Goal: Task Accomplishment & Management: Use online tool/utility

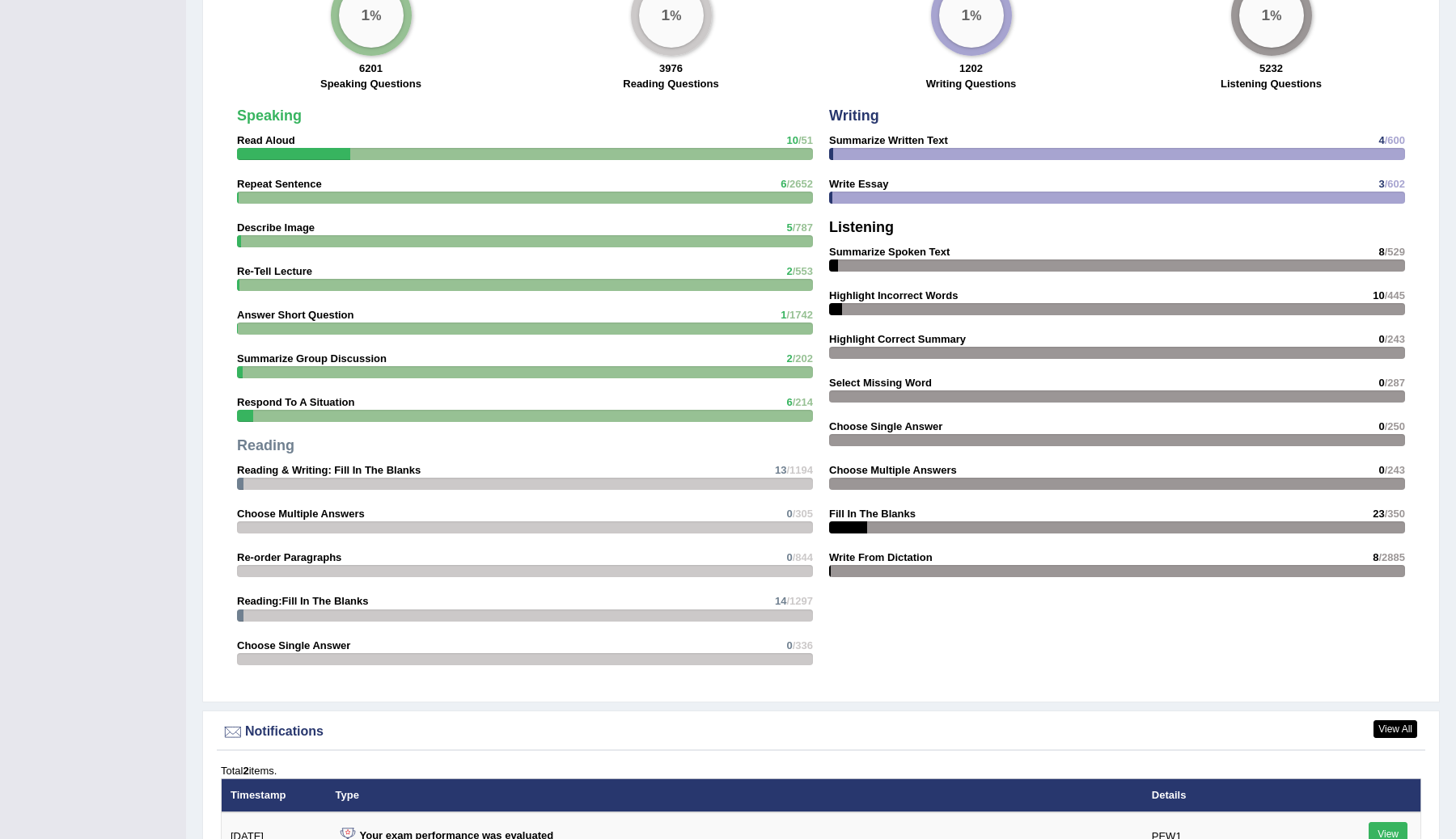
scroll to position [1669, 0]
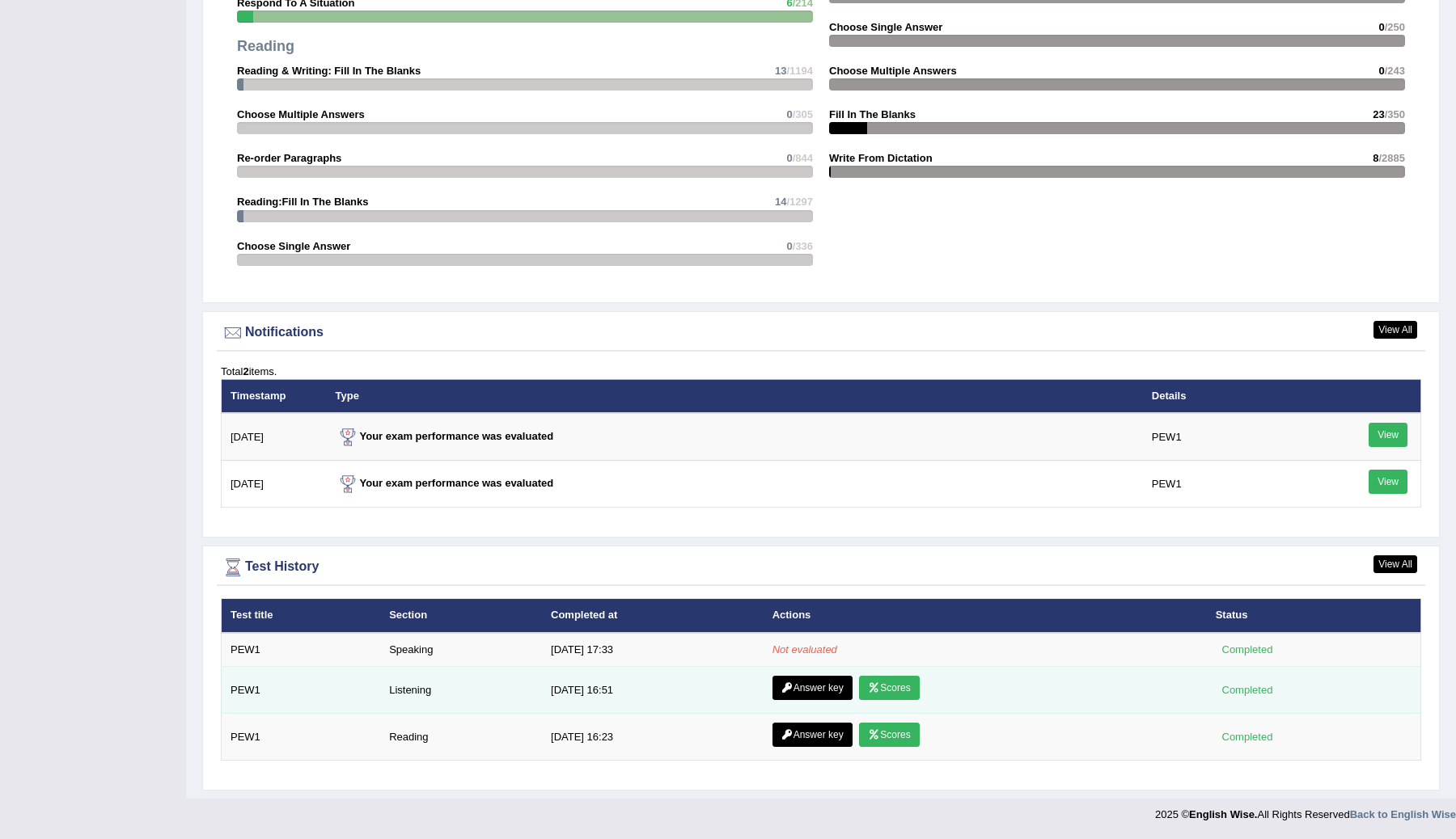
click at [880, 685] on link "Scores" at bounding box center [889, 688] width 60 height 24
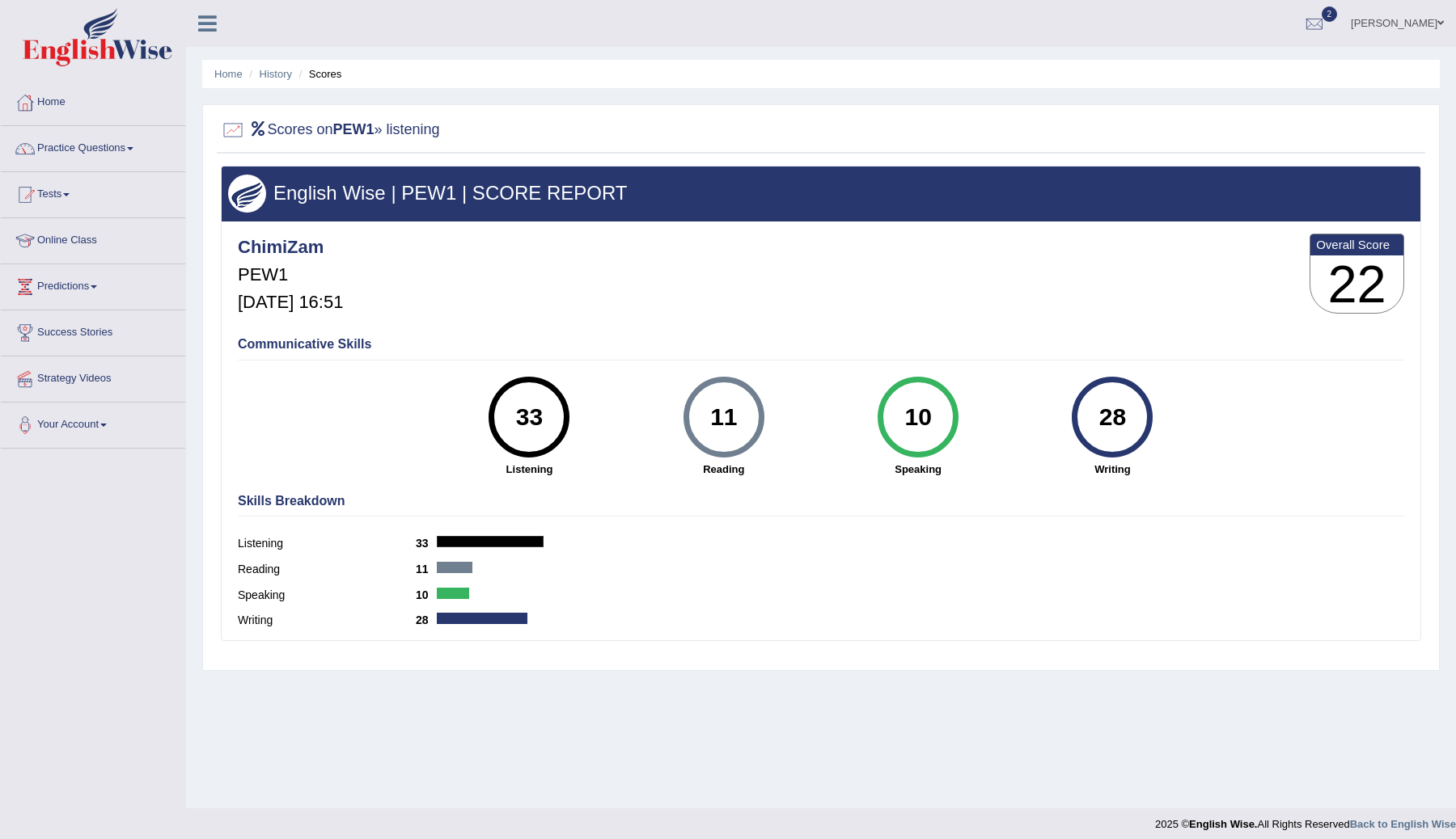
scroll to position [10, 0]
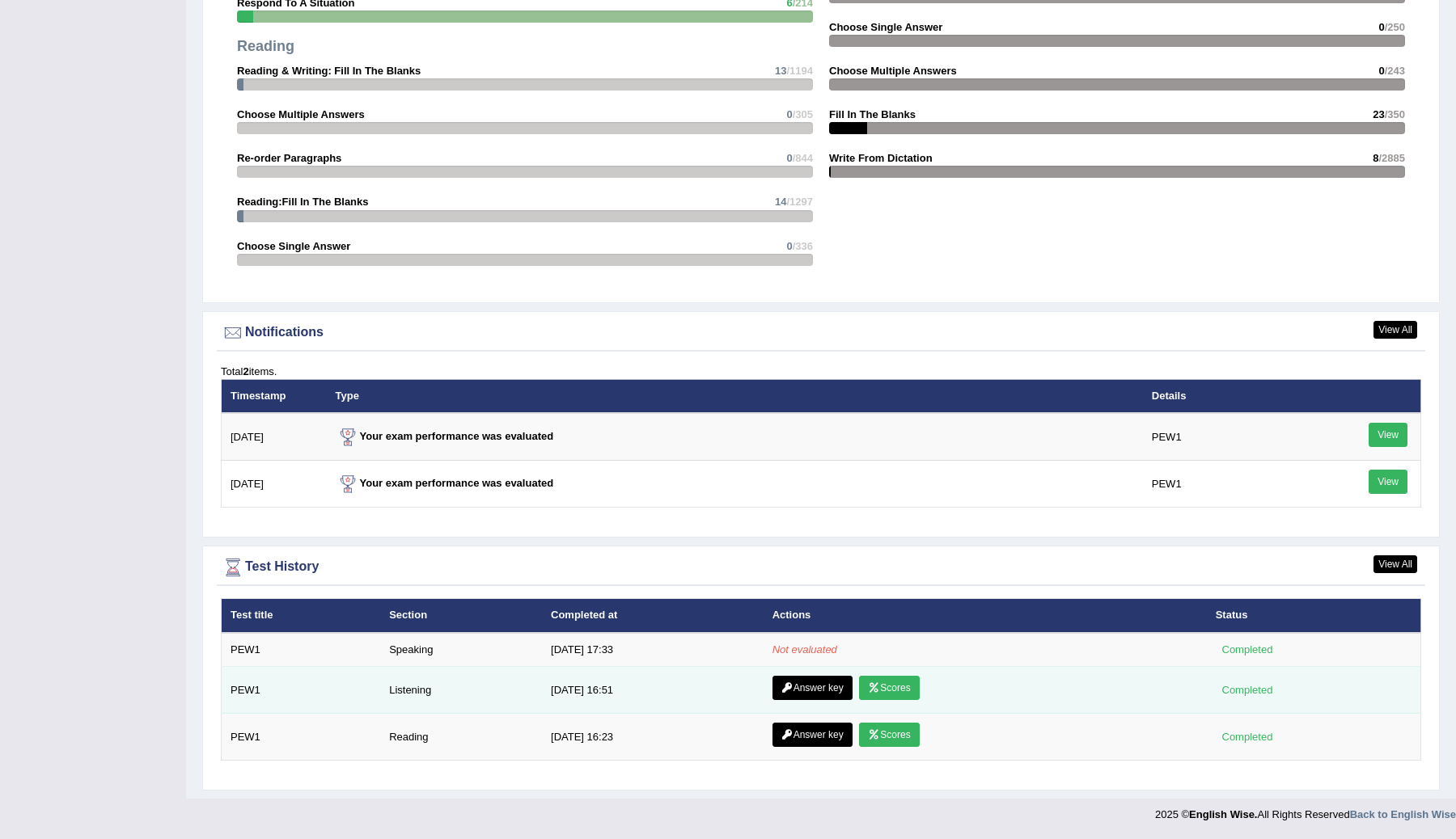
click at [820, 689] on link "Answer key" at bounding box center [812, 688] width 80 height 24
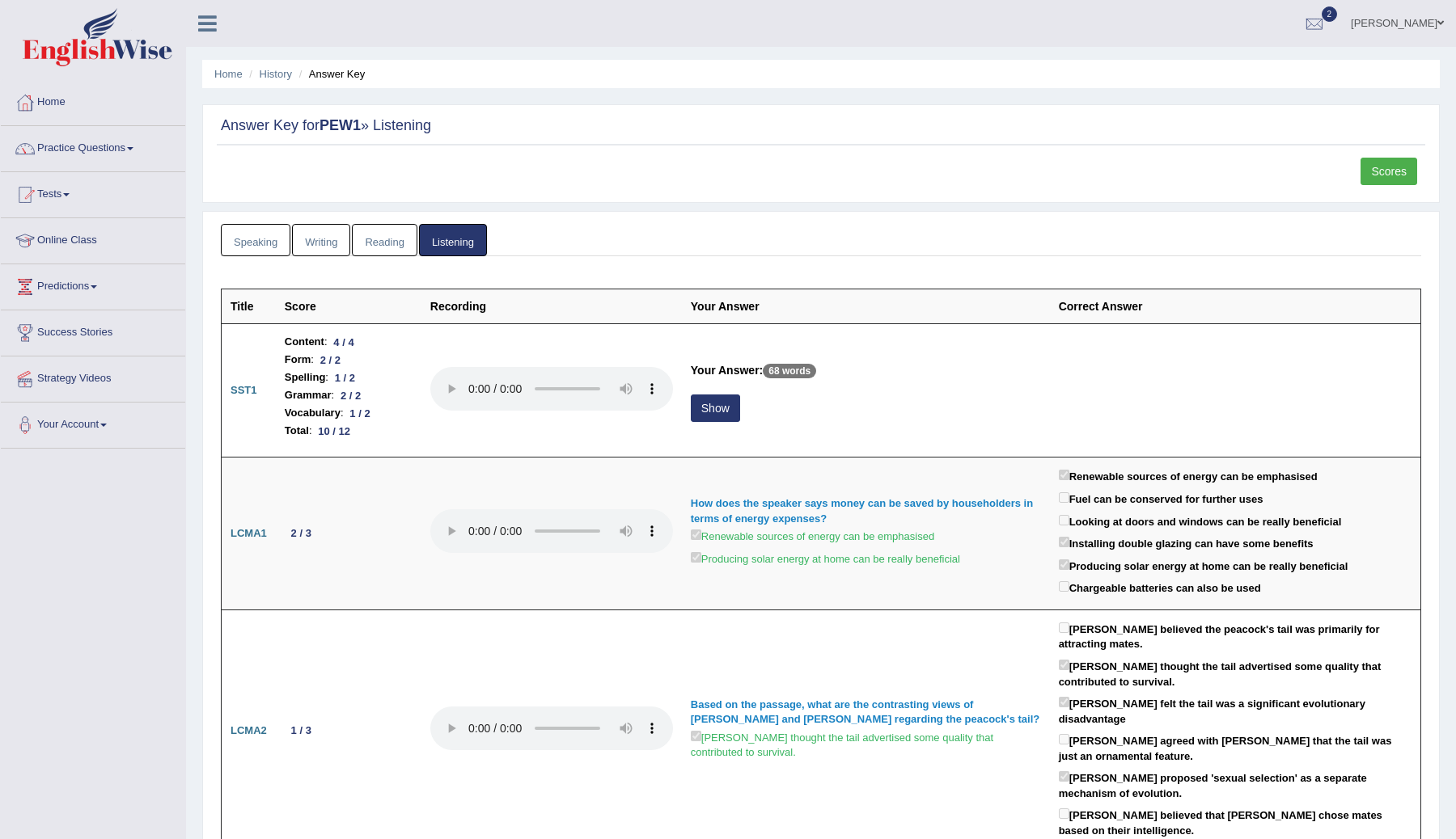
click at [1375, 173] on link "Scores" at bounding box center [1388, 171] width 57 height 28
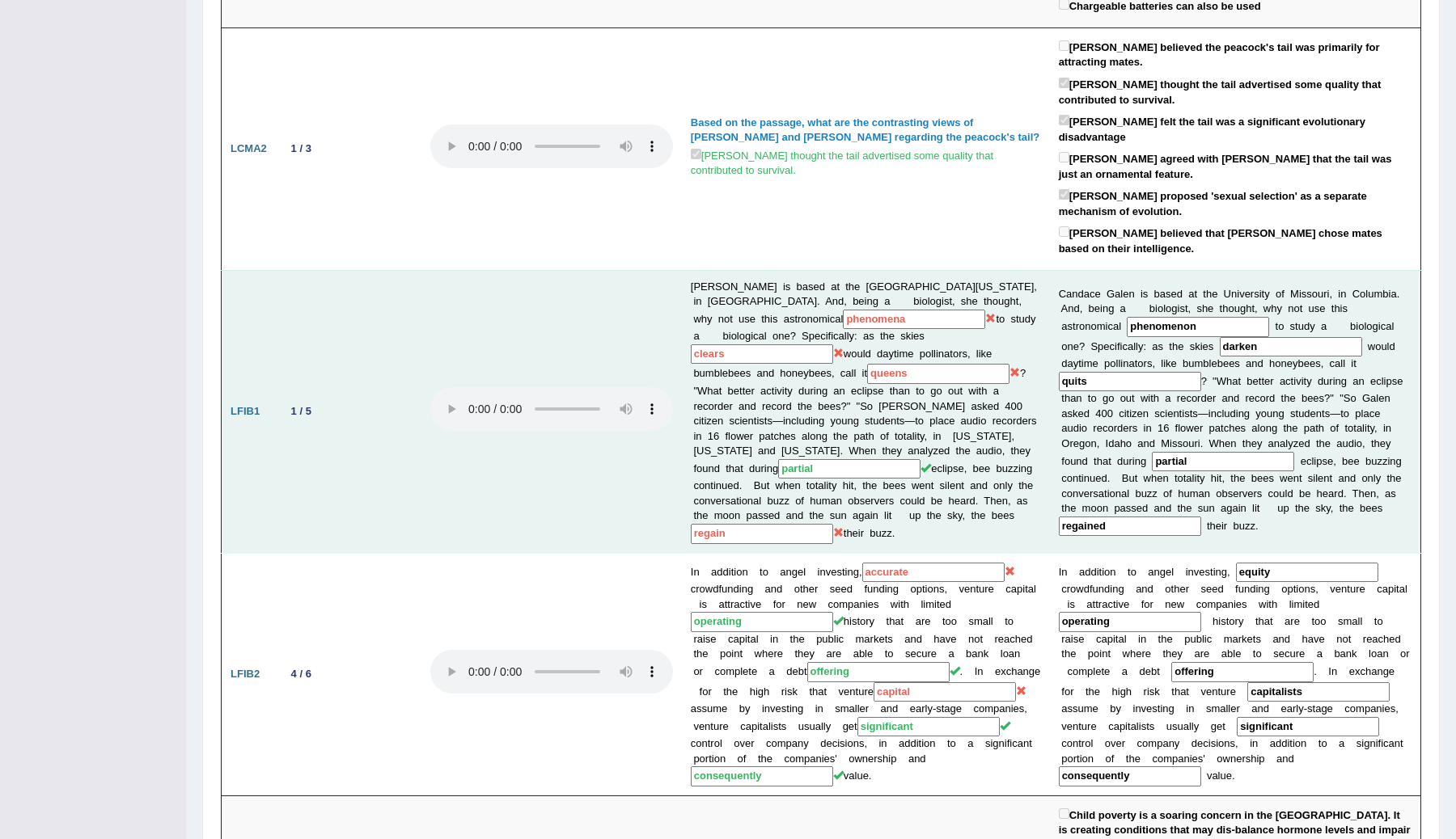
scroll to position [583, 0]
click at [843, 309] on input "phenomena" at bounding box center [914, 318] width 143 height 20
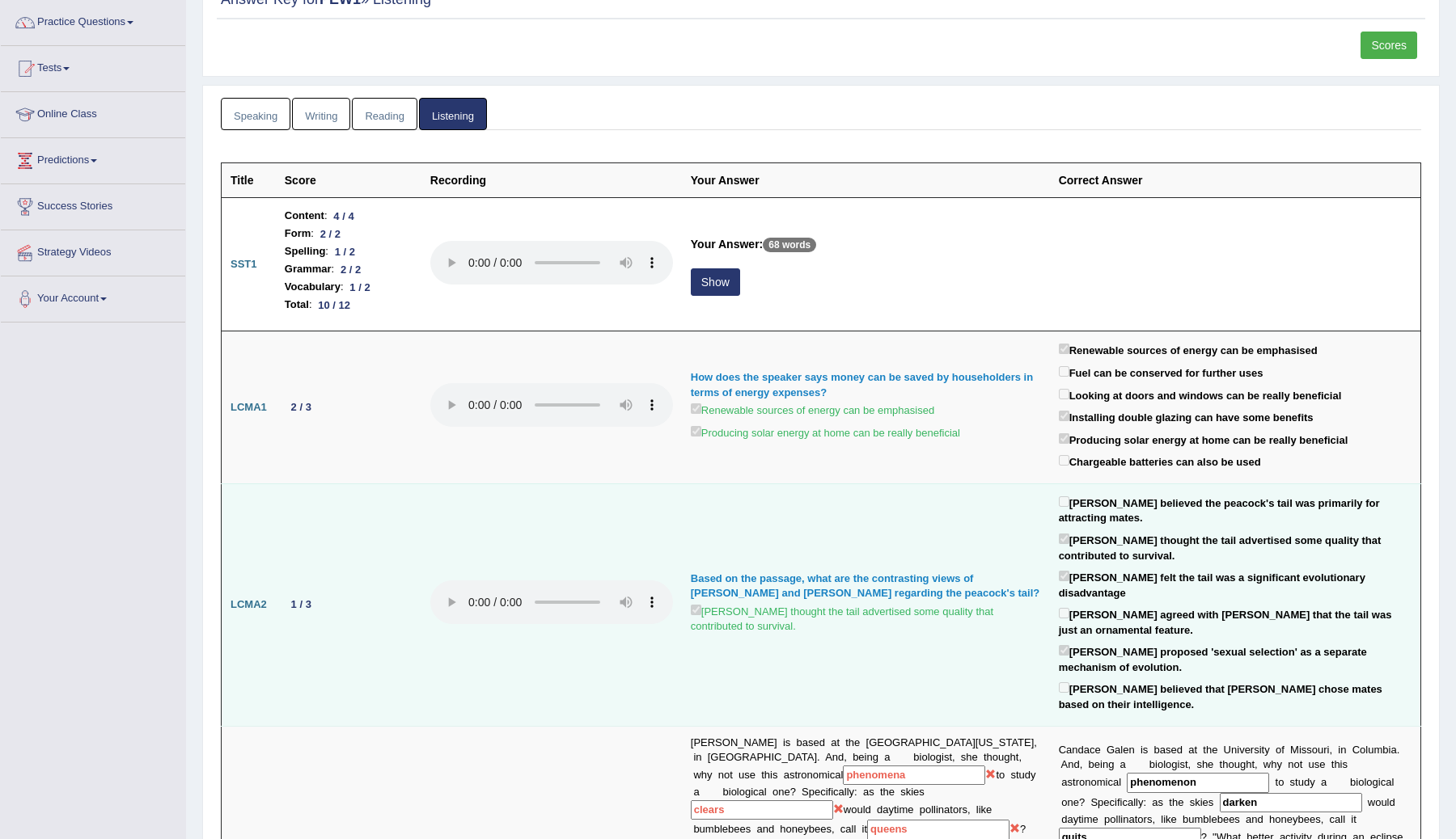
scroll to position [50, 0]
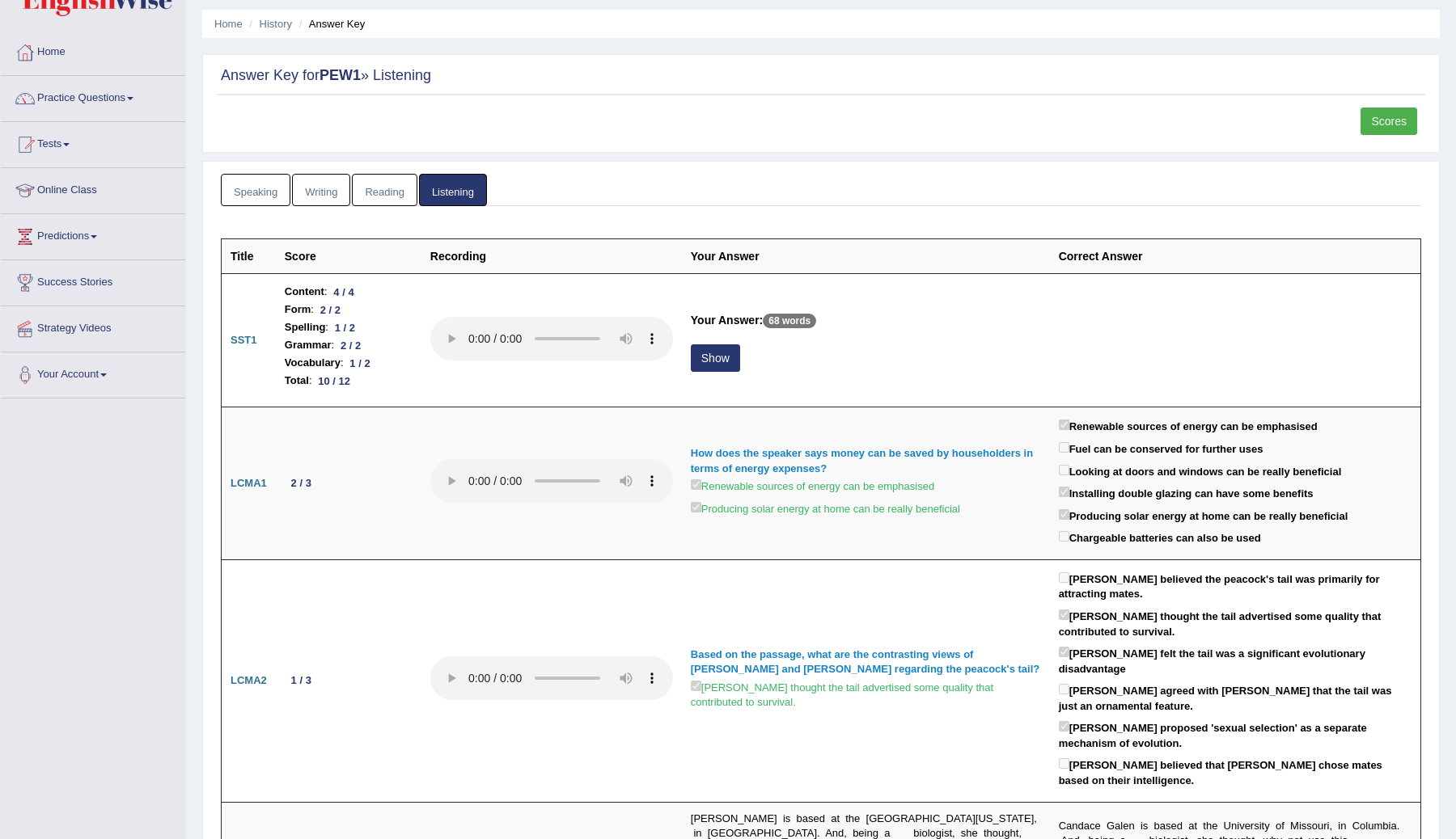
click at [1387, 123] on link "Scores" at bounding box center [1388, 122] width 57 height 28
click at [376, 190] on link "Reading" at bounding box center [384, 190] width 64 height 33
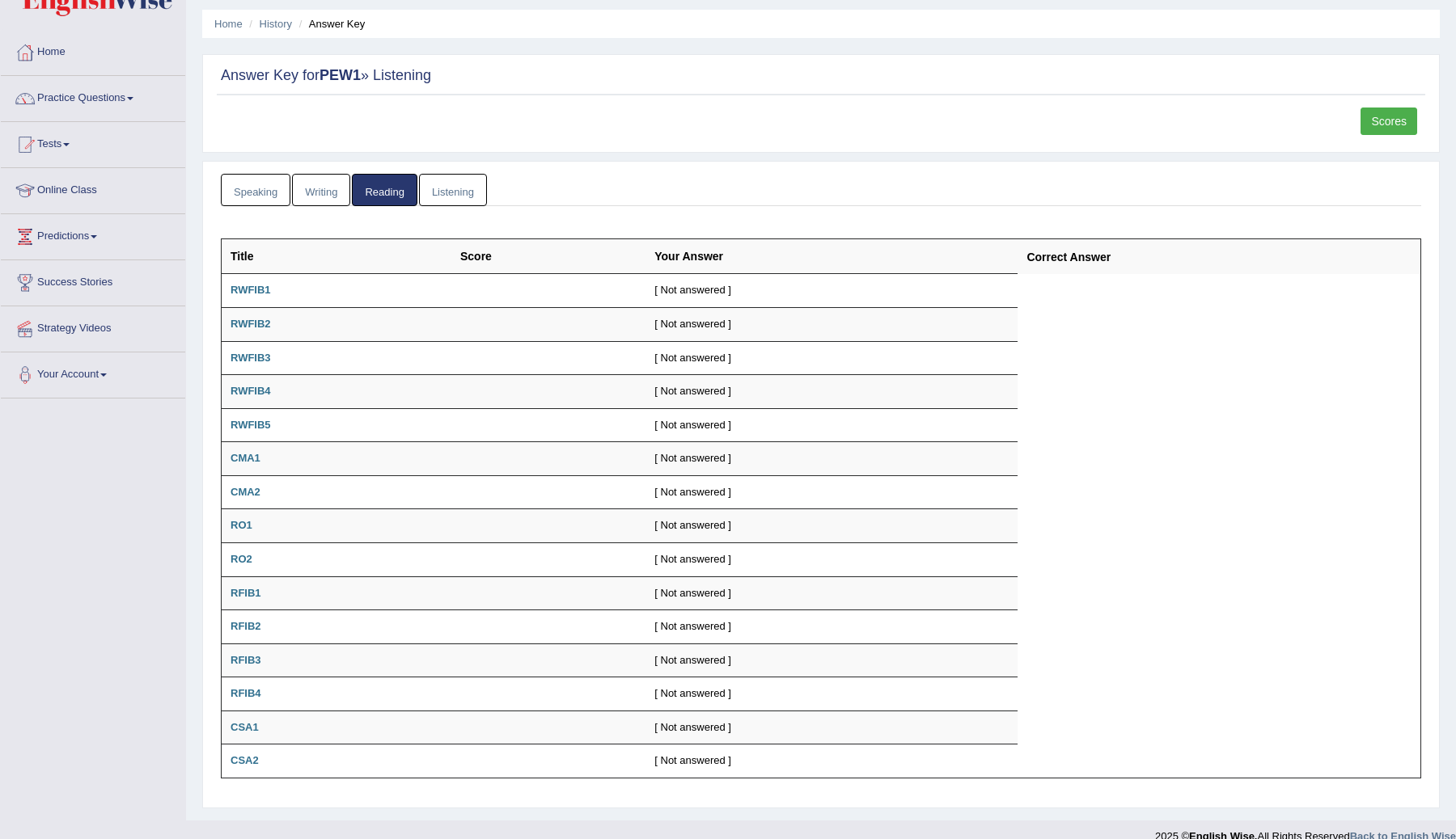
click at [328, 197] on link "Writing" at bounding box center [321, 190] width 58 height 33
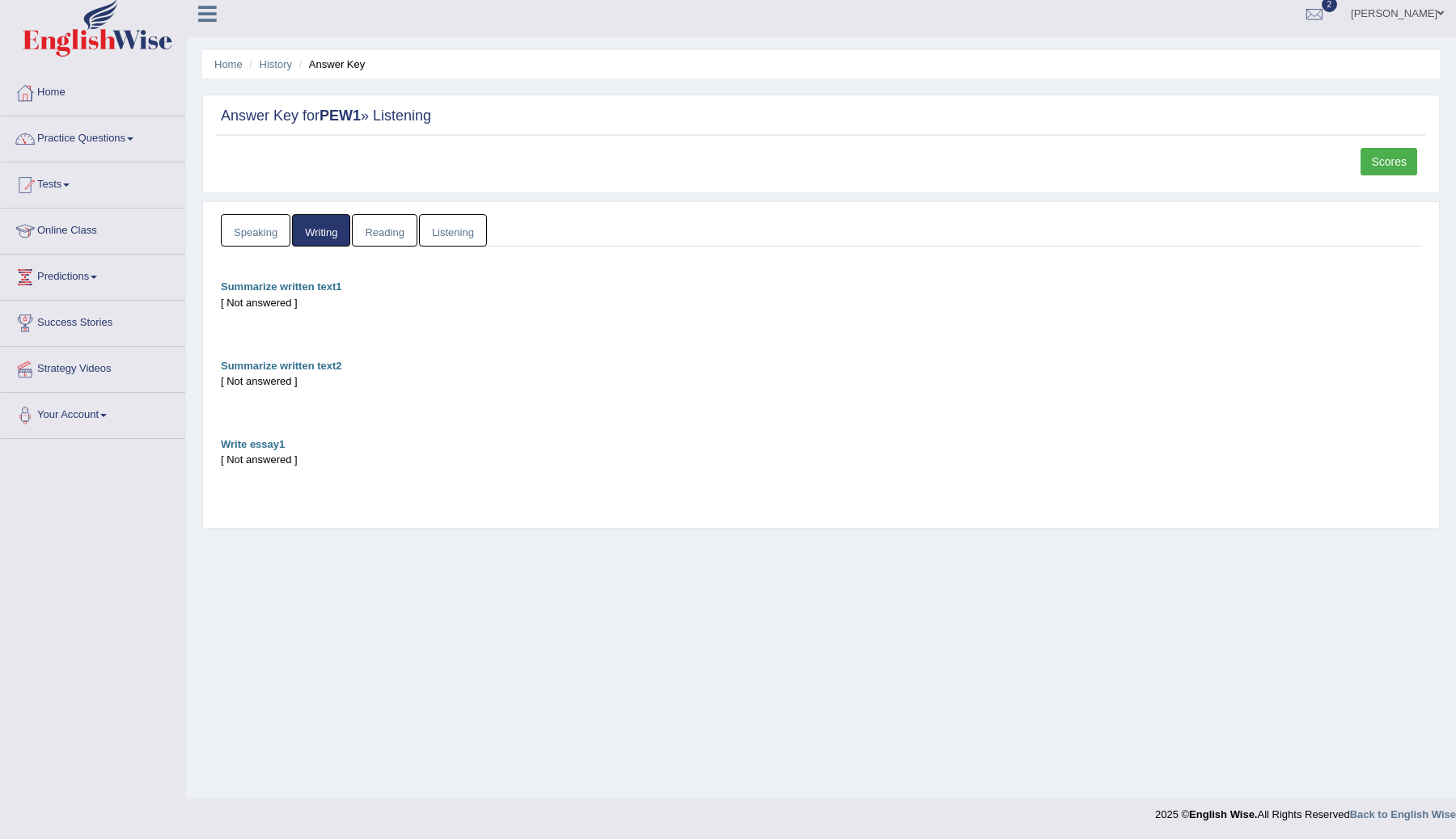
scroll to position [10, 0]
click at [270, 232] on link "Speaking" at bounding box center [256, 230] width 70 height 33
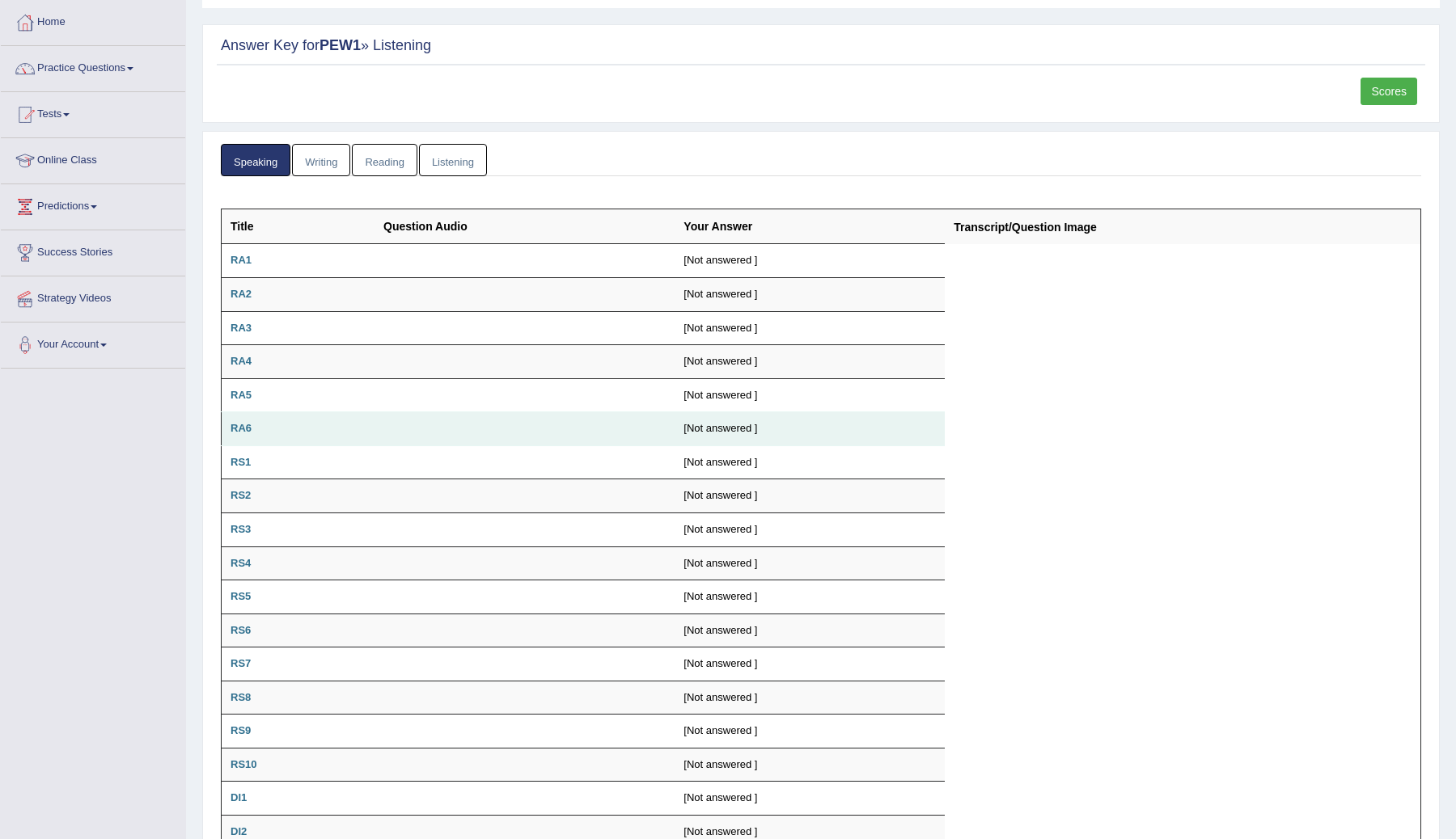
scroll to position [0, 0]
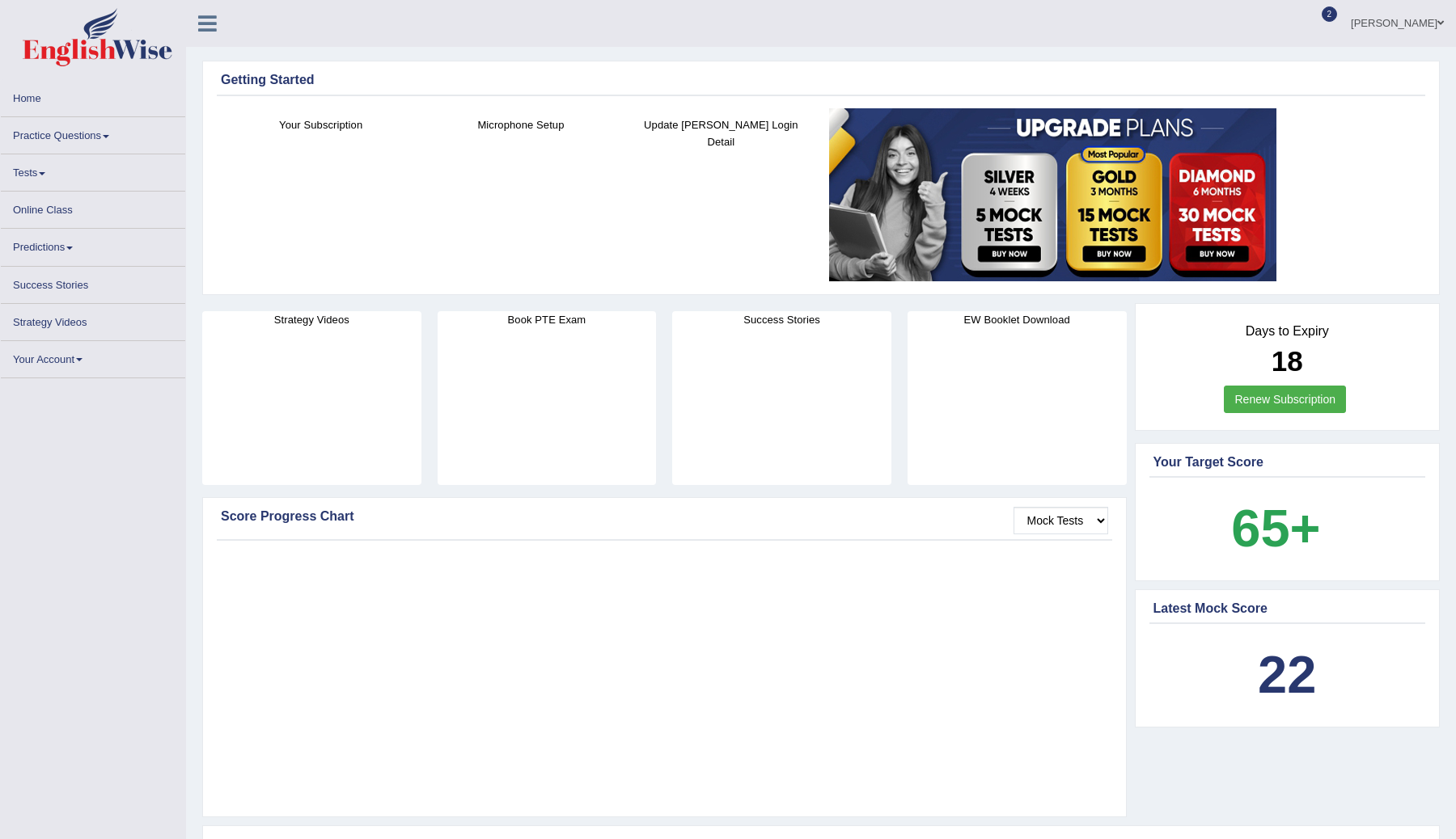
scroll to position [1669, 0]
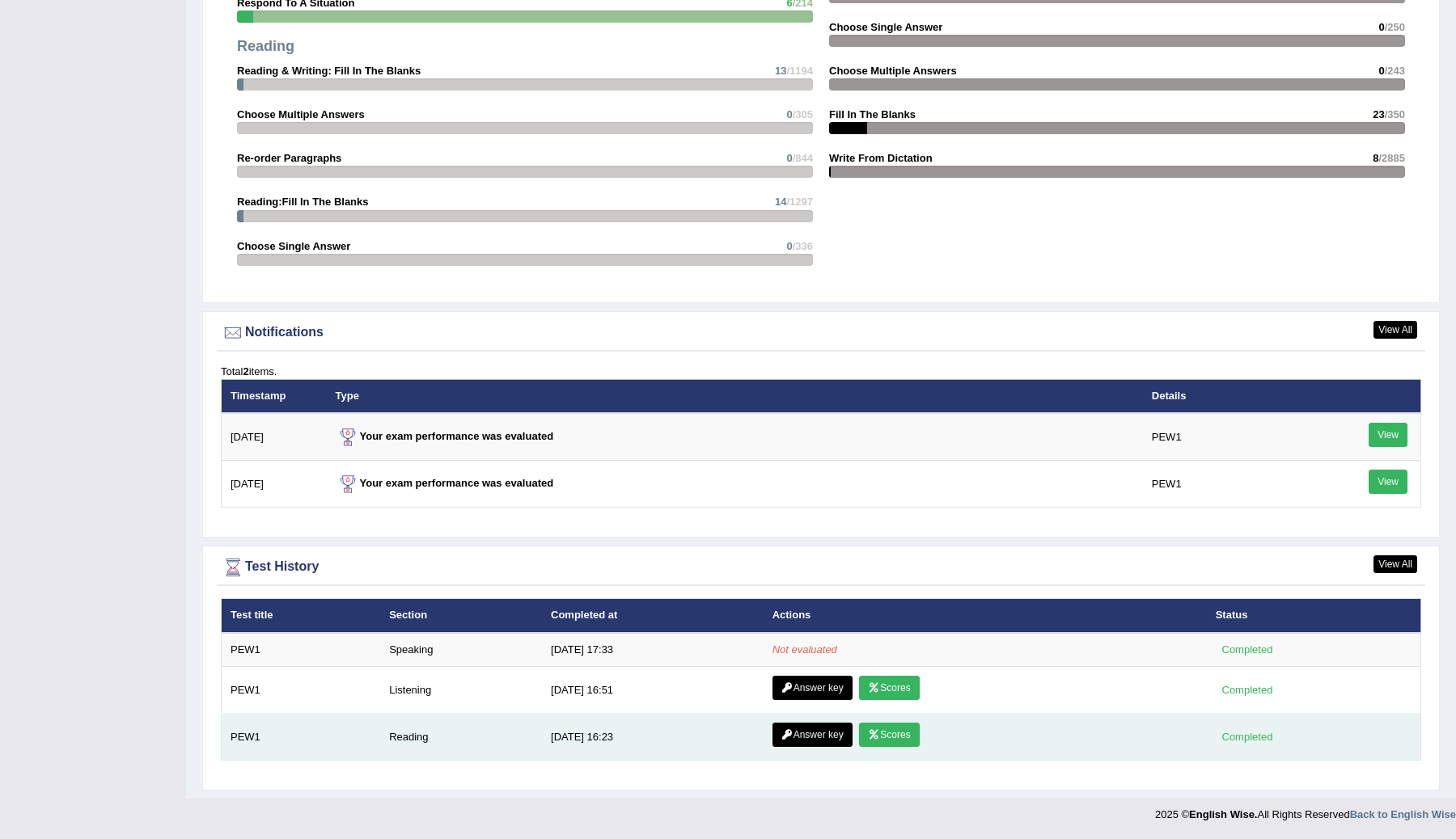
click at [822, 739] on link "Answer key" at bounding box center [812, 735] width 80 height 24
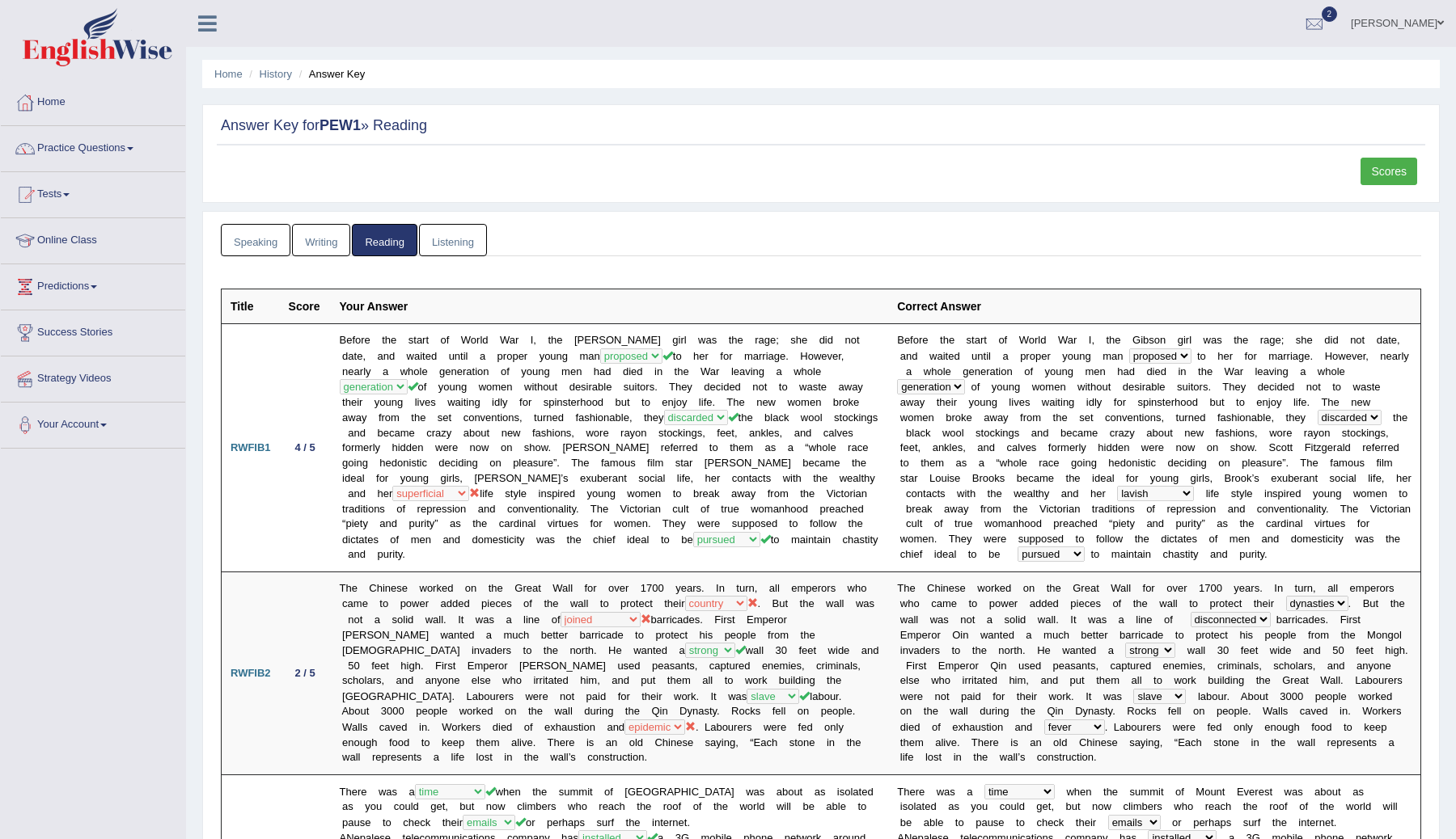
click at [1386, 166] on link "Scores" at bounding box center [1388, 171] width 57 height 28
click at [313, 244] on link "Writing" at bounding box center [321, 241] width 58 height 33
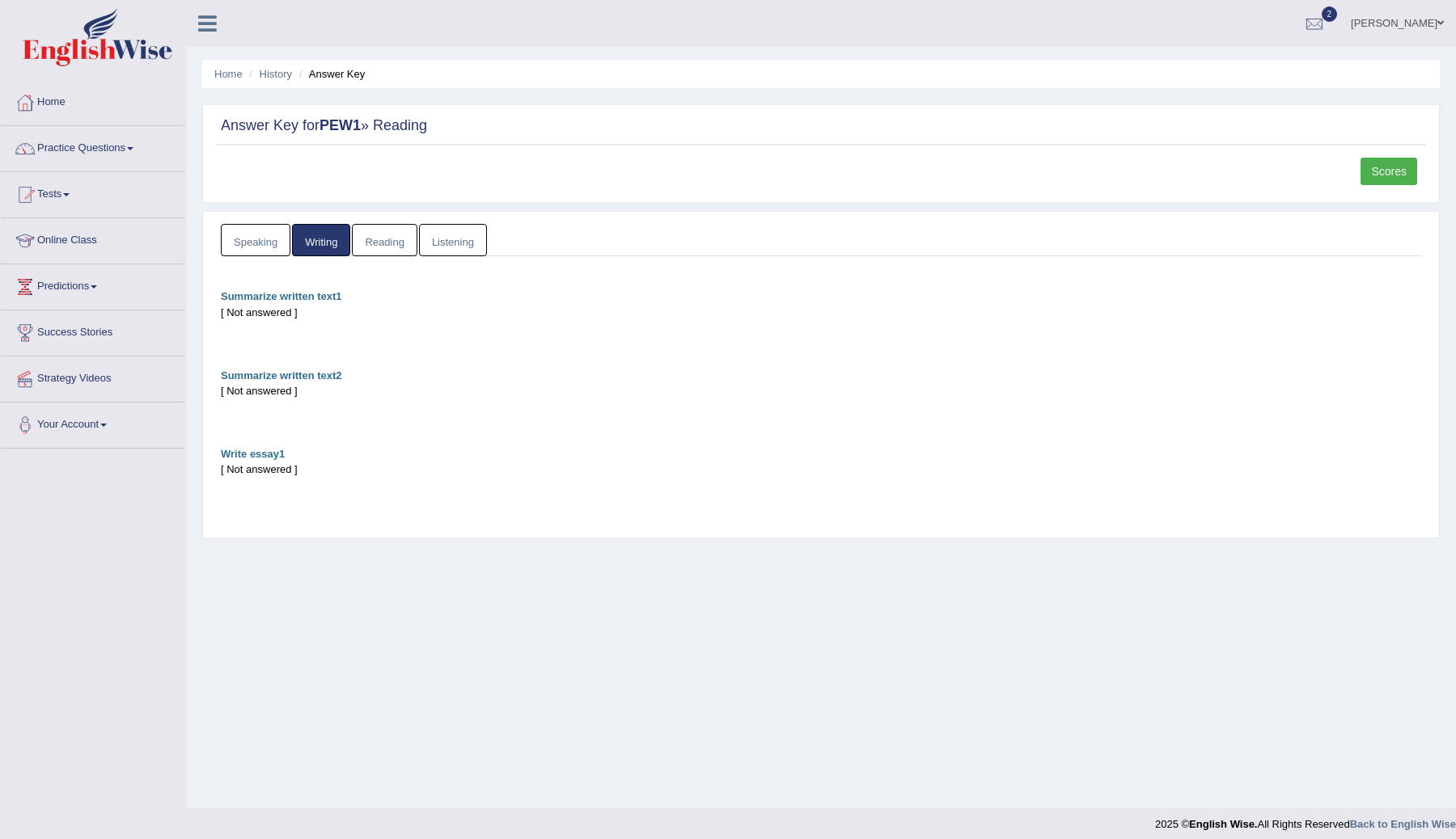
click at [270, 245] on link "Speaking" at bounding box center [256, 241] width 70 height 33
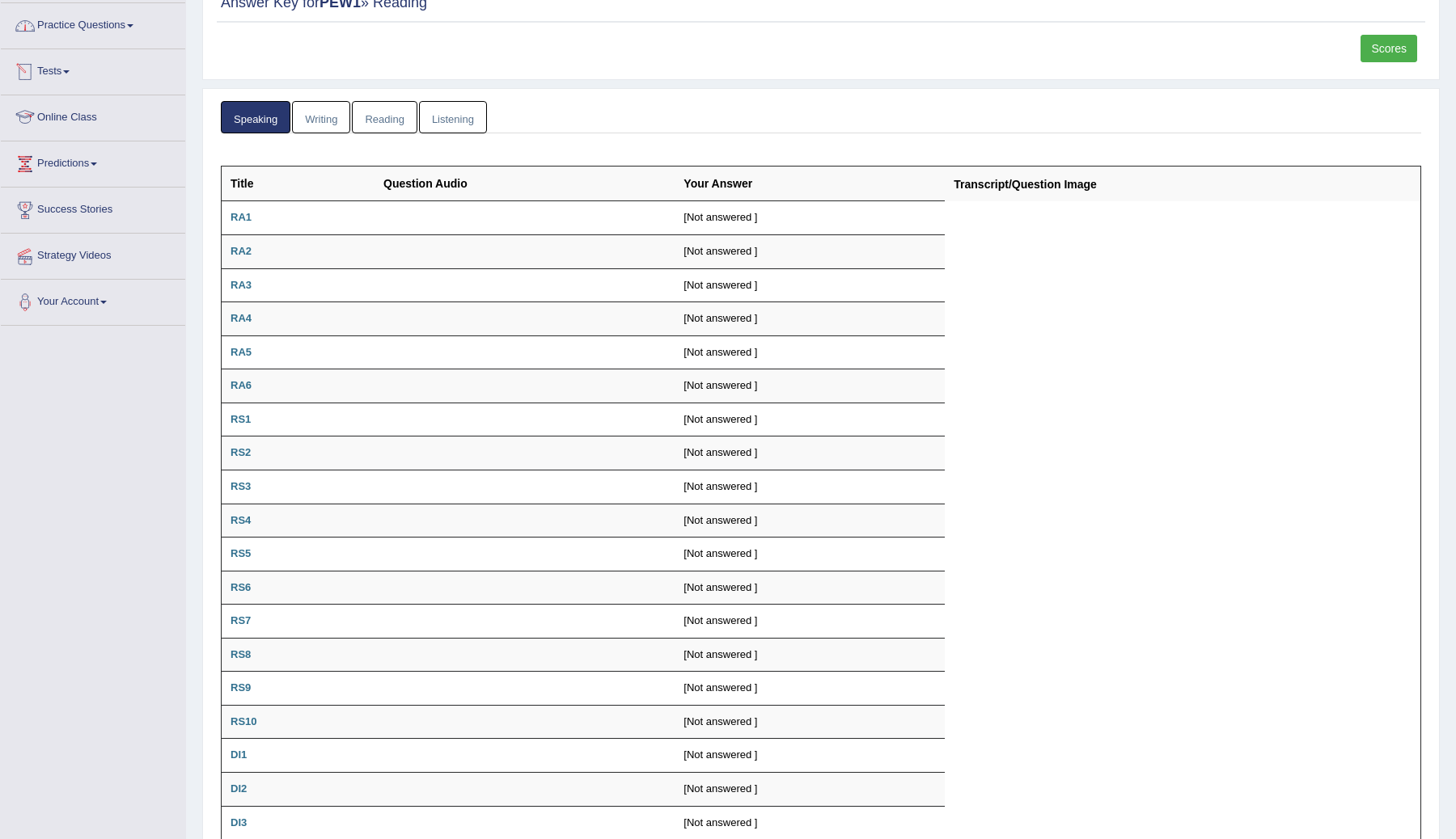
scroll to position [151, 0]
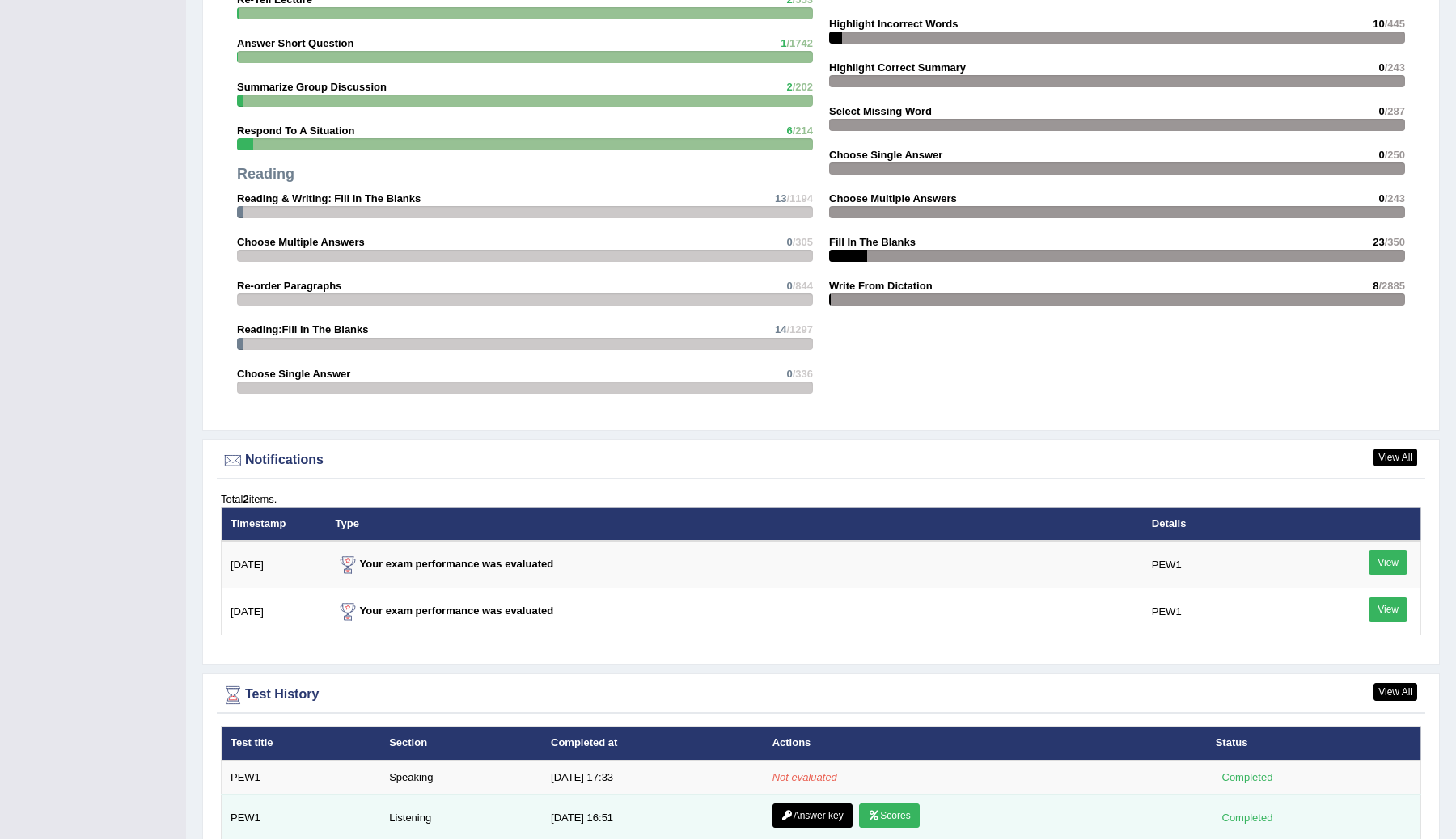
scroll to position [1669, 0]
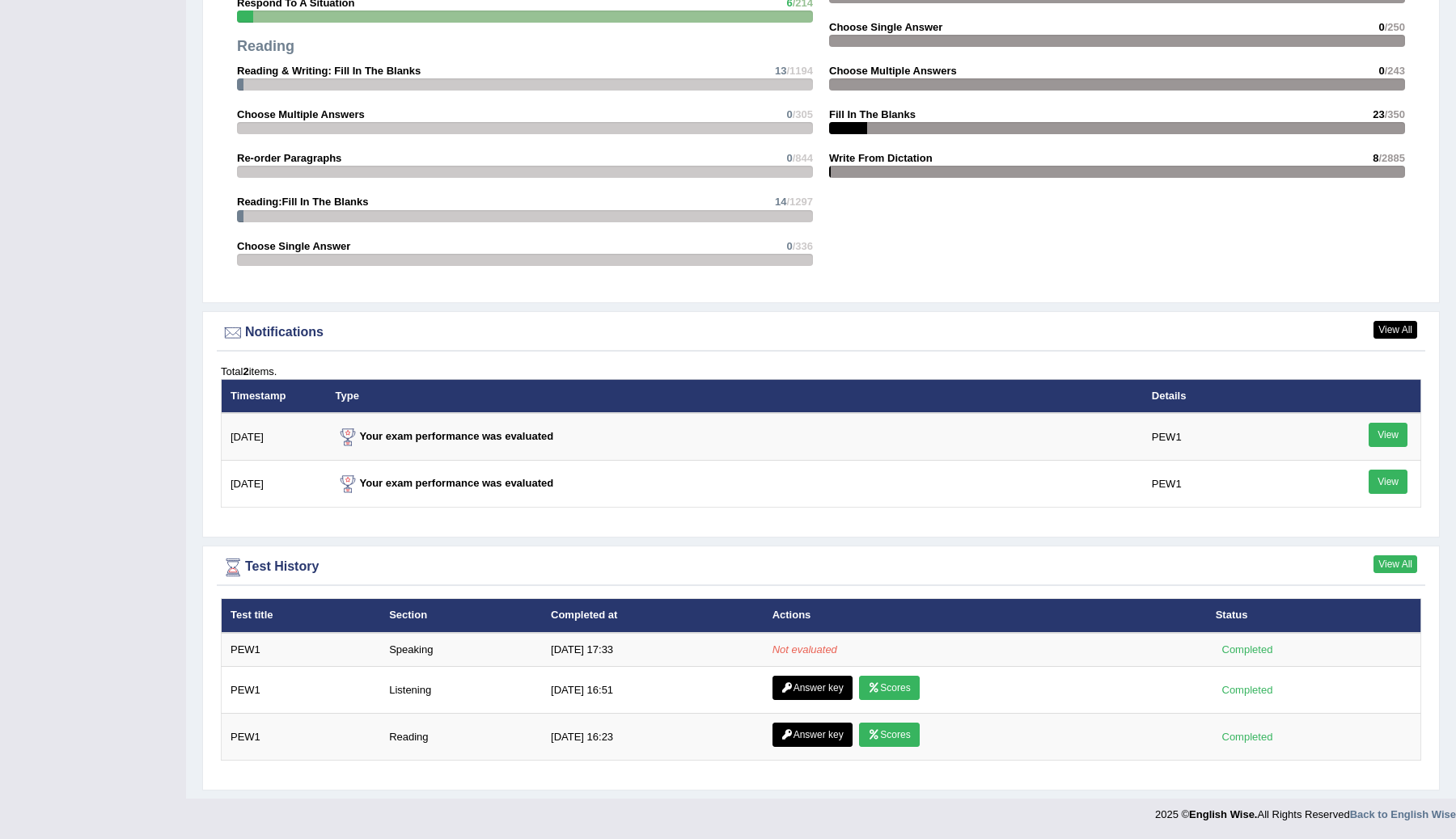
click at [1390, 560] on link "View All" at bounding box center [1395, 564] width 43 height 17
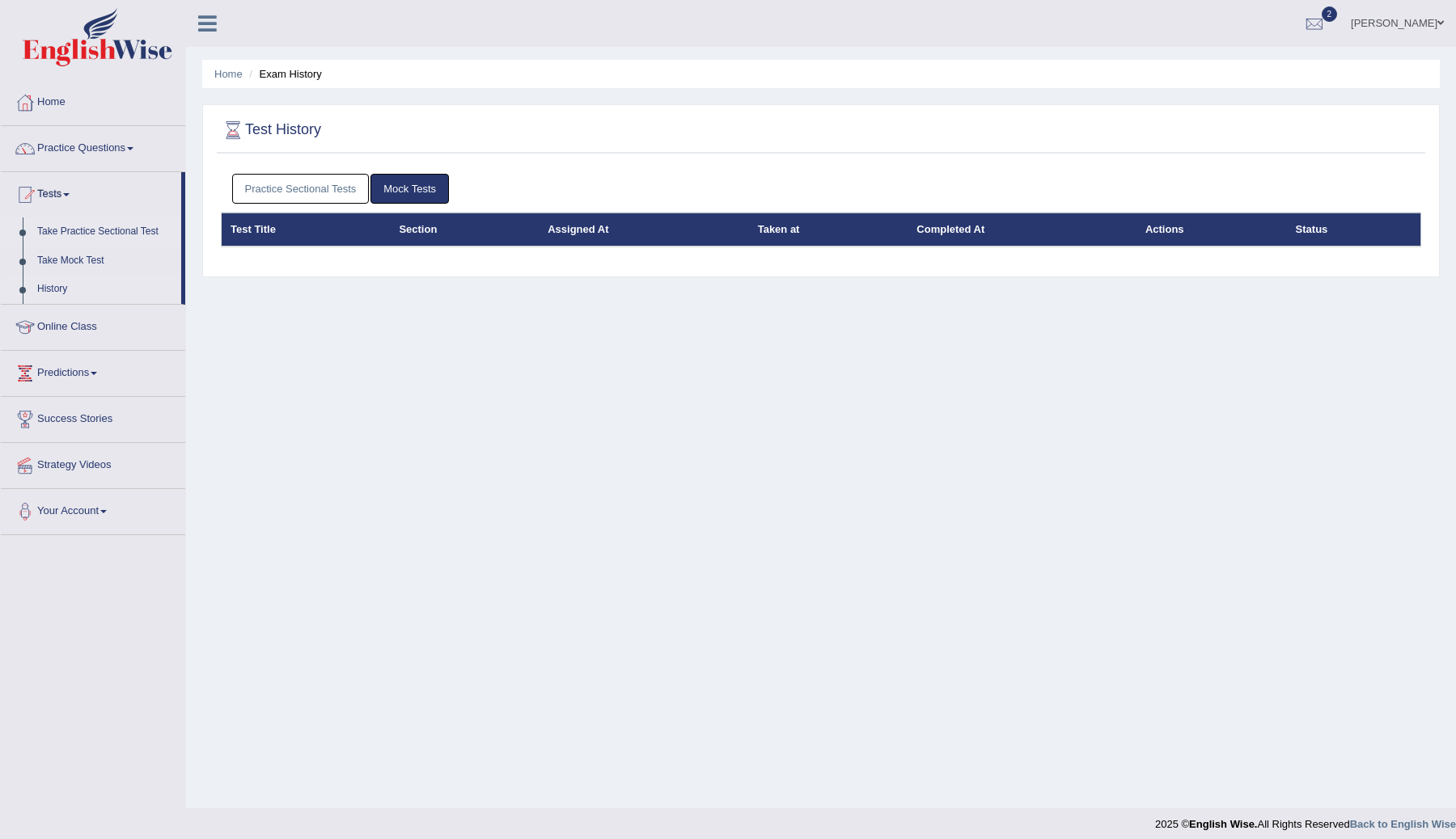
click at [109, 236] on link "Take Practice Sectional Test" at bounding box center [105, 231] width 151 height 29
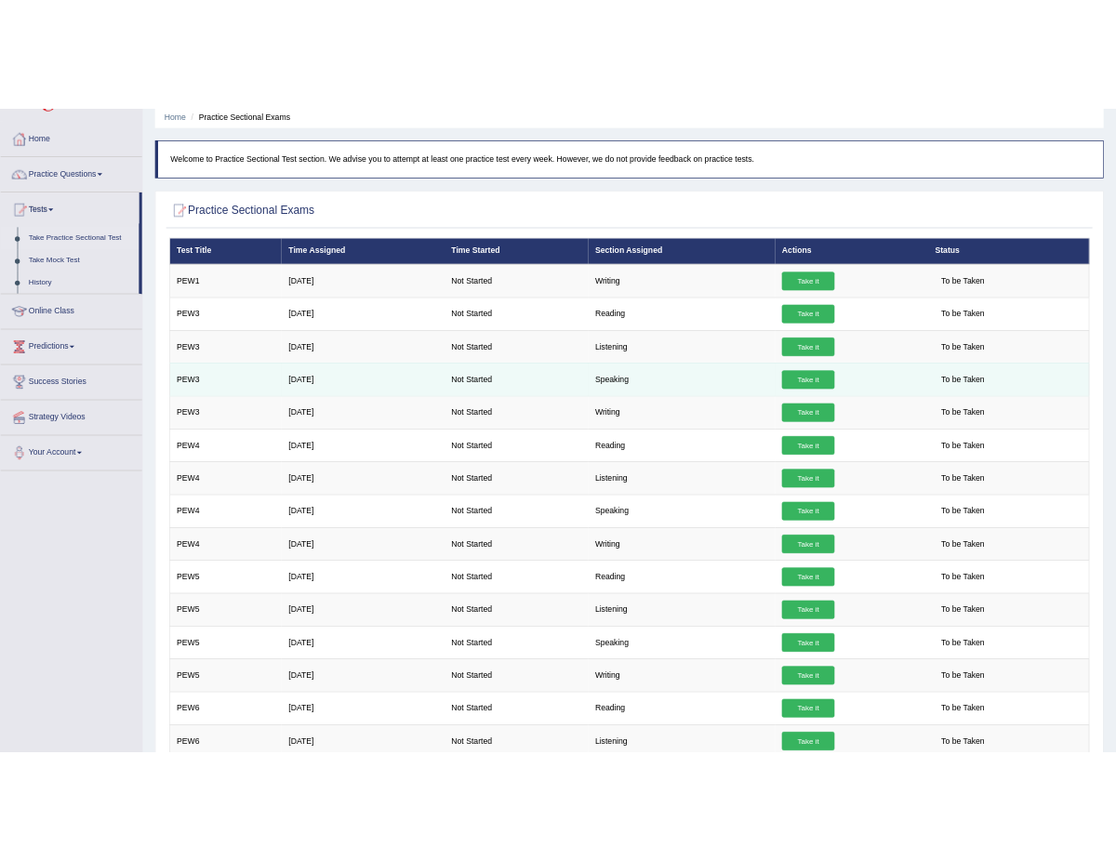
scroll to position [74, 0]
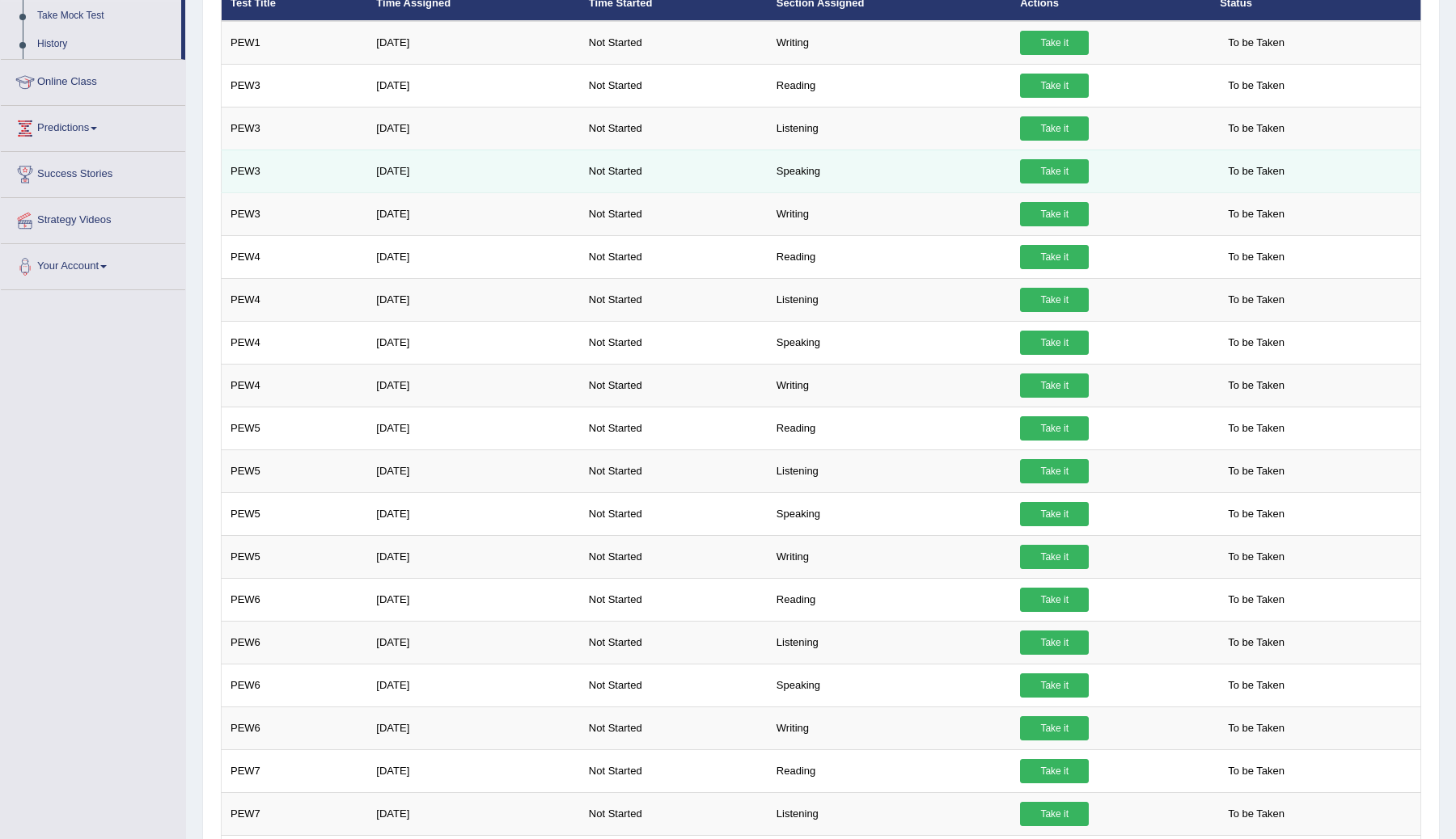
scroll to position [71, 0]
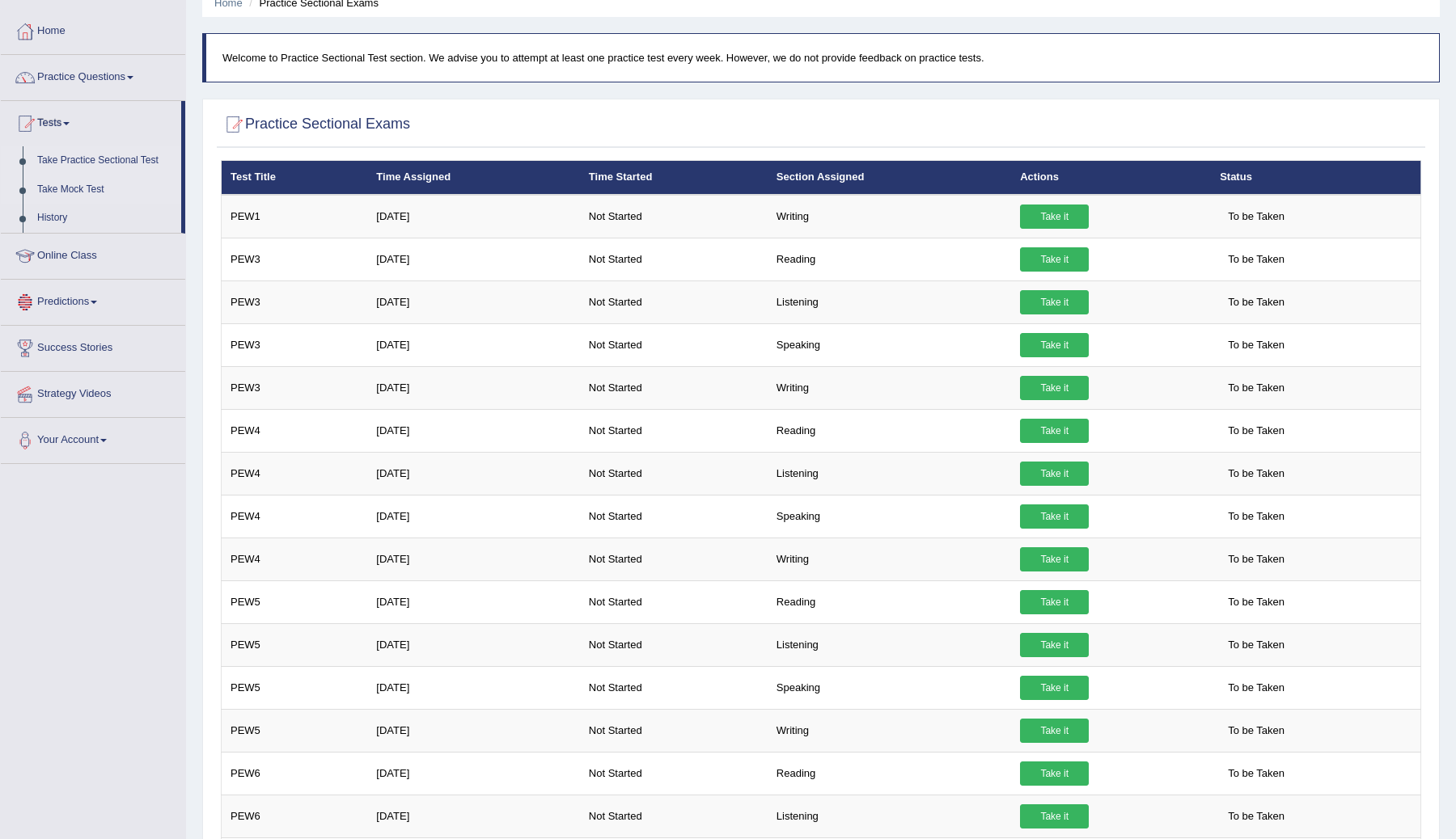
click at [99, 192] on link "Take Mock Test" at bounding box center [105, 190] width 151 height 29
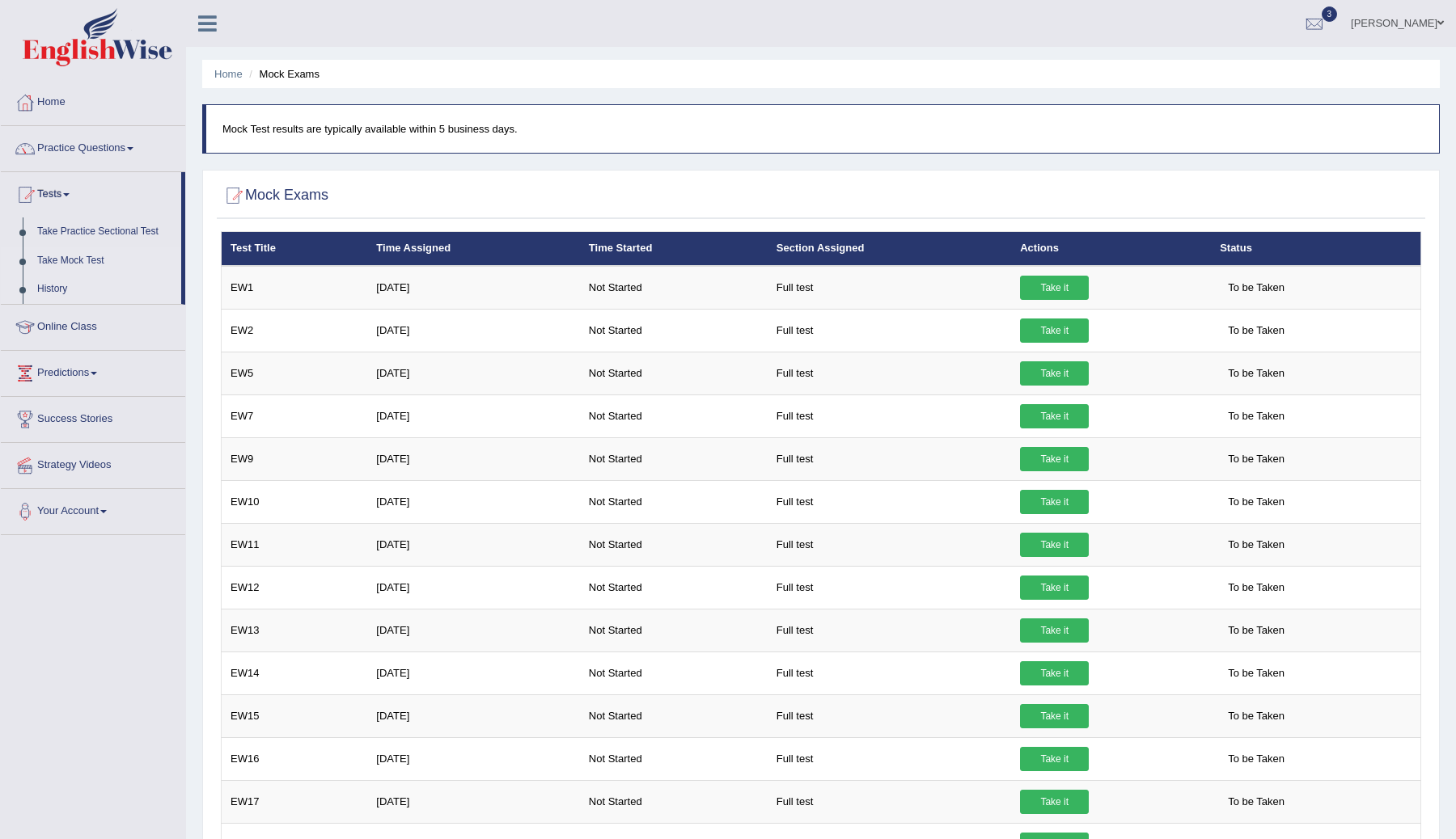
click at [53, 289] on link "History" at bounding box center [105, 289] width 151 height 29
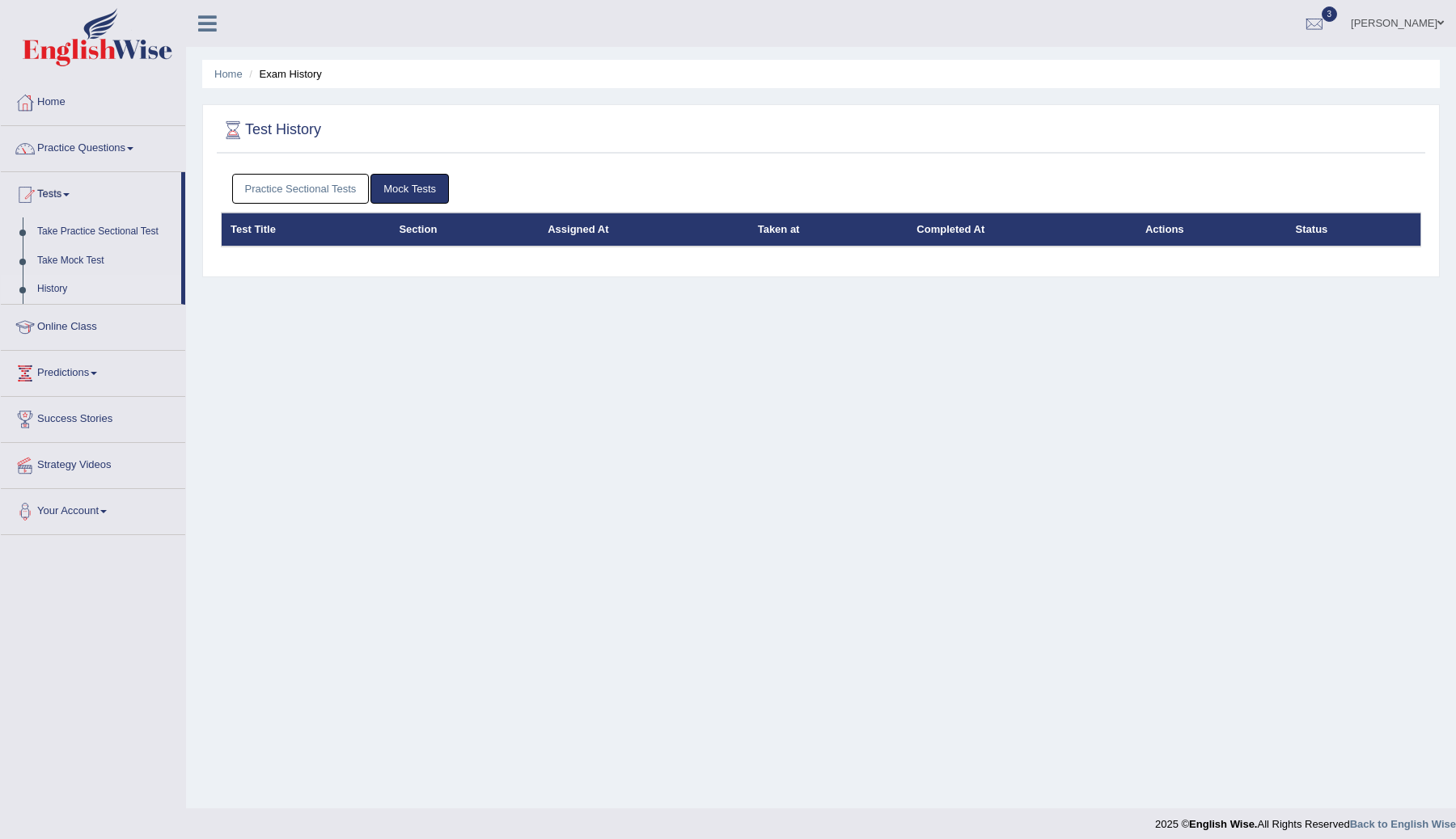
click at [285, 182] on link "Practice Sectional Tests" at bounding box center [301, 189] width 137 height 30
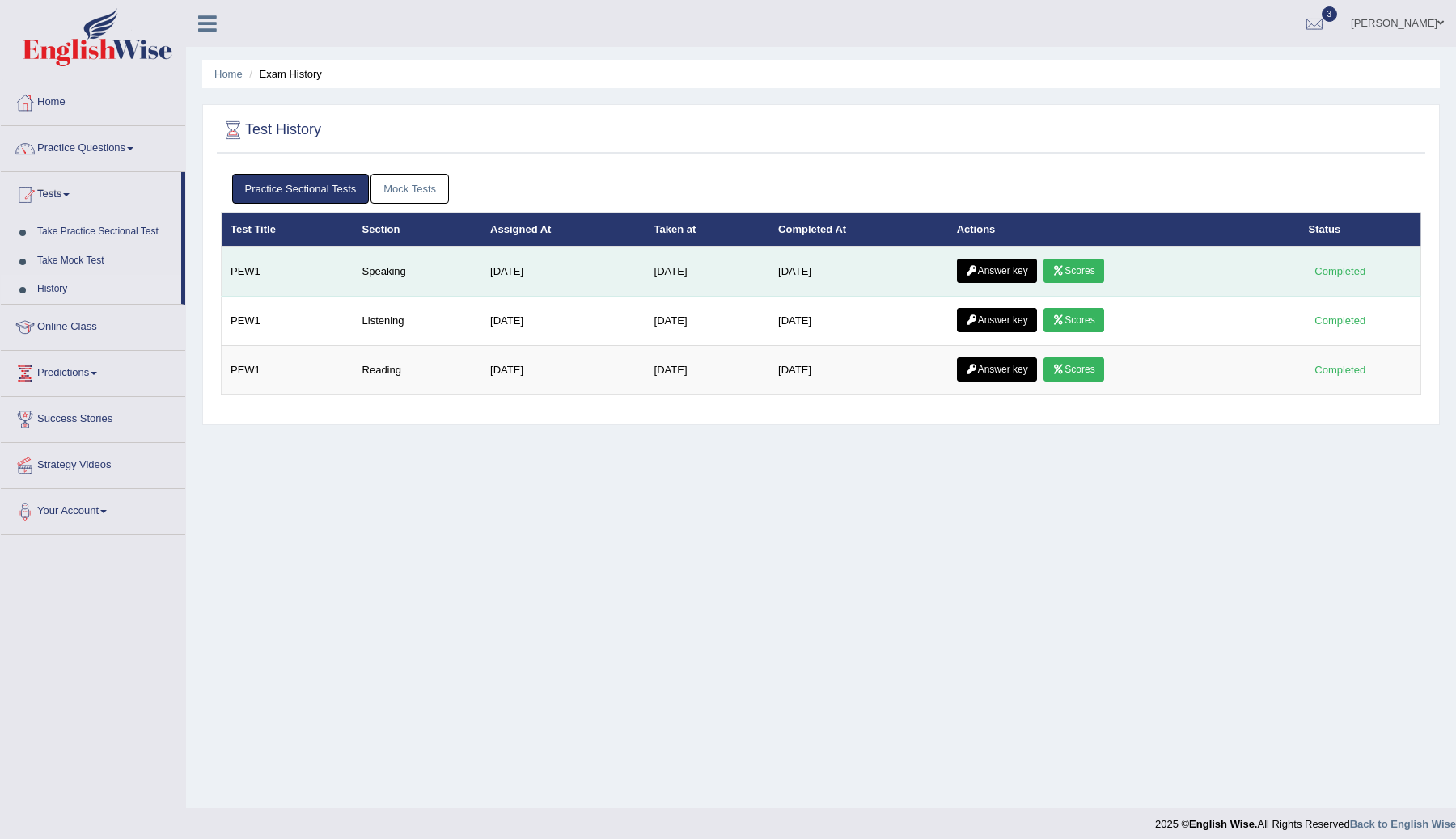
click at [1086, 267] on link "Scores" at bounding box center [1073, 271] width 60 height 24
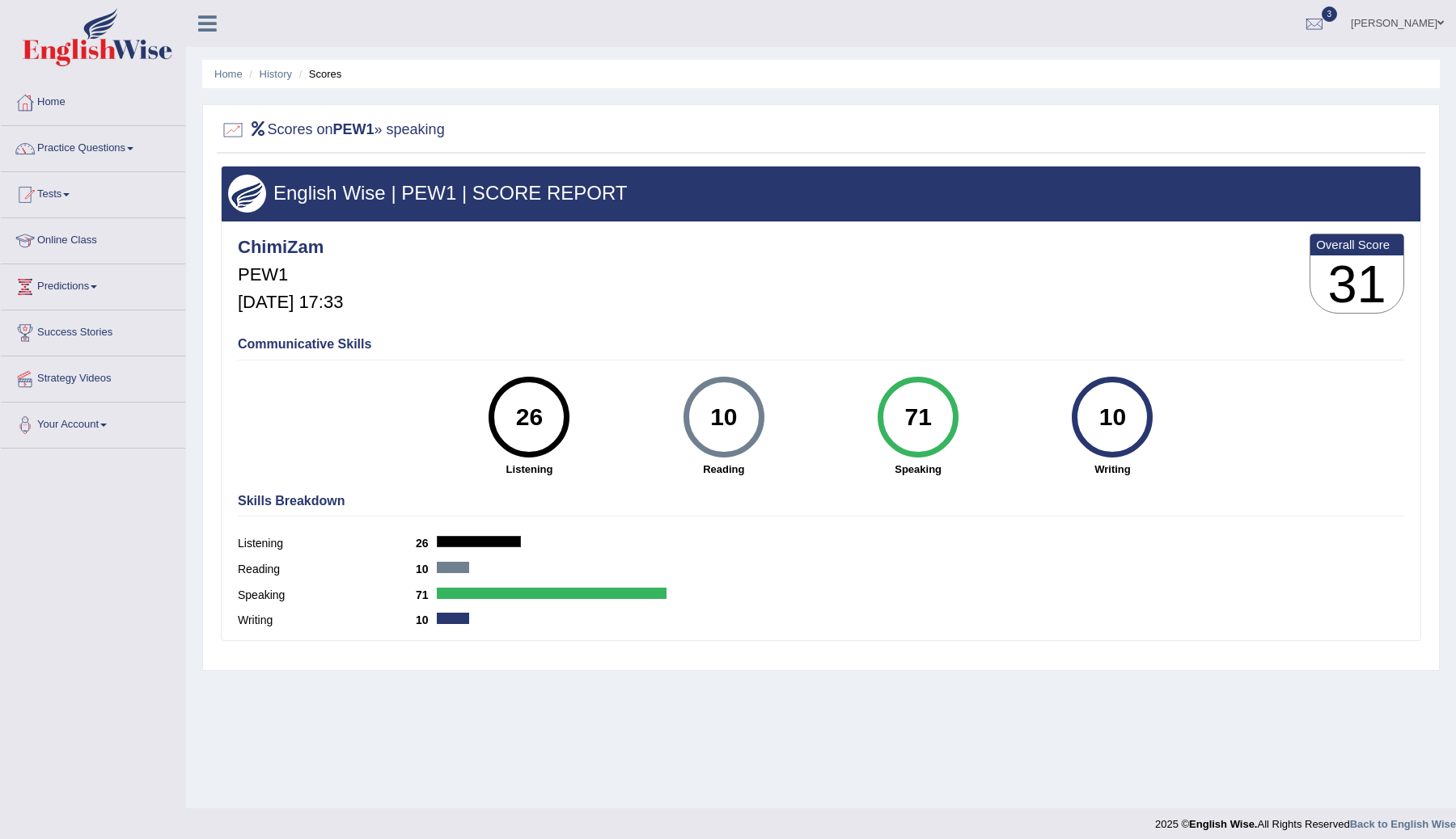
click at [133, 147] on link "Practice Questions" at bounding box center [93, 146] width 184 height 40
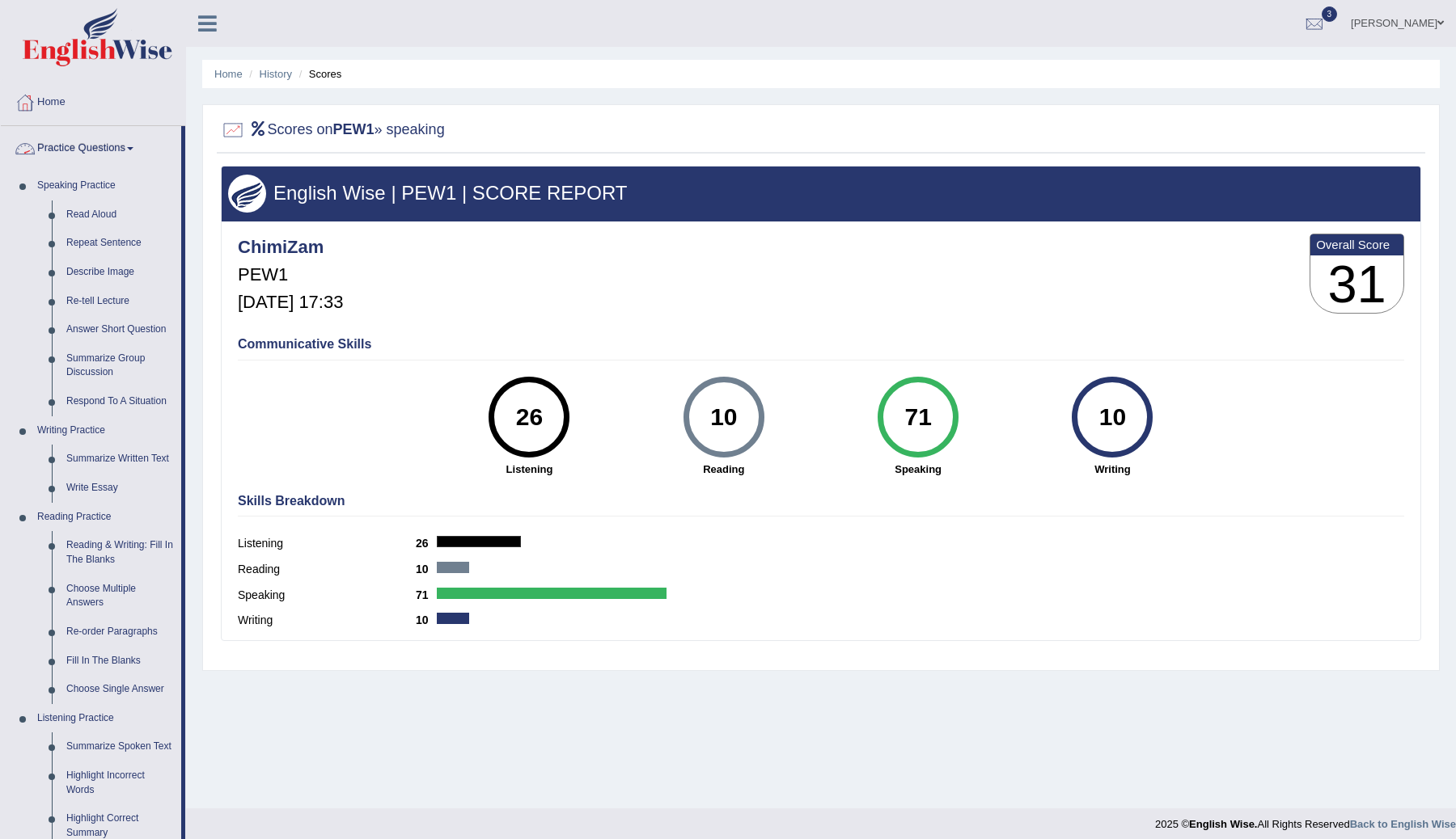
click at [133, 149] on span at bounding box center [130, 149] width 6 height 3
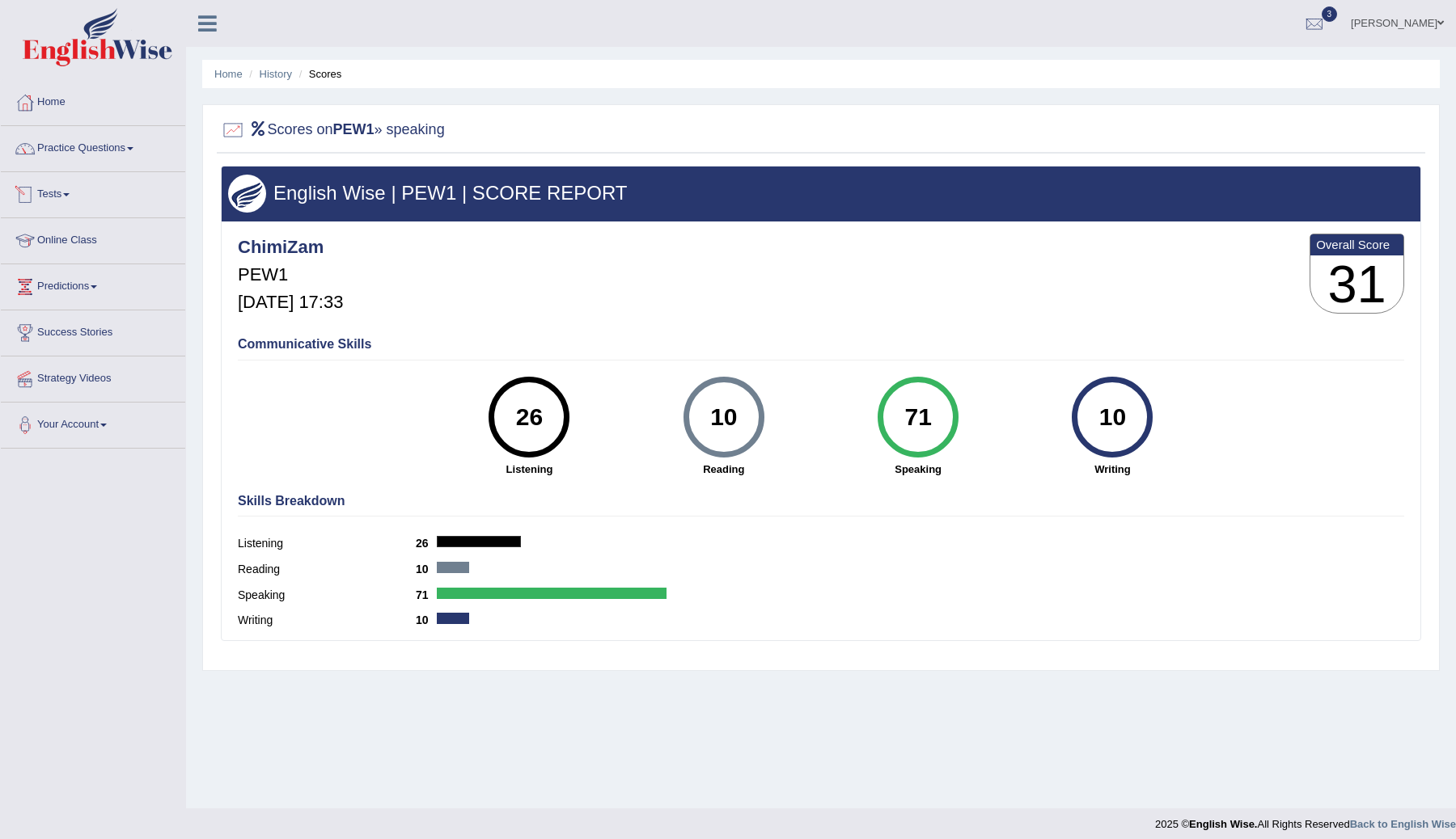
click at [131, 150] on link "Practice Questions" at bounding box center [93, 146] width 184 height 40
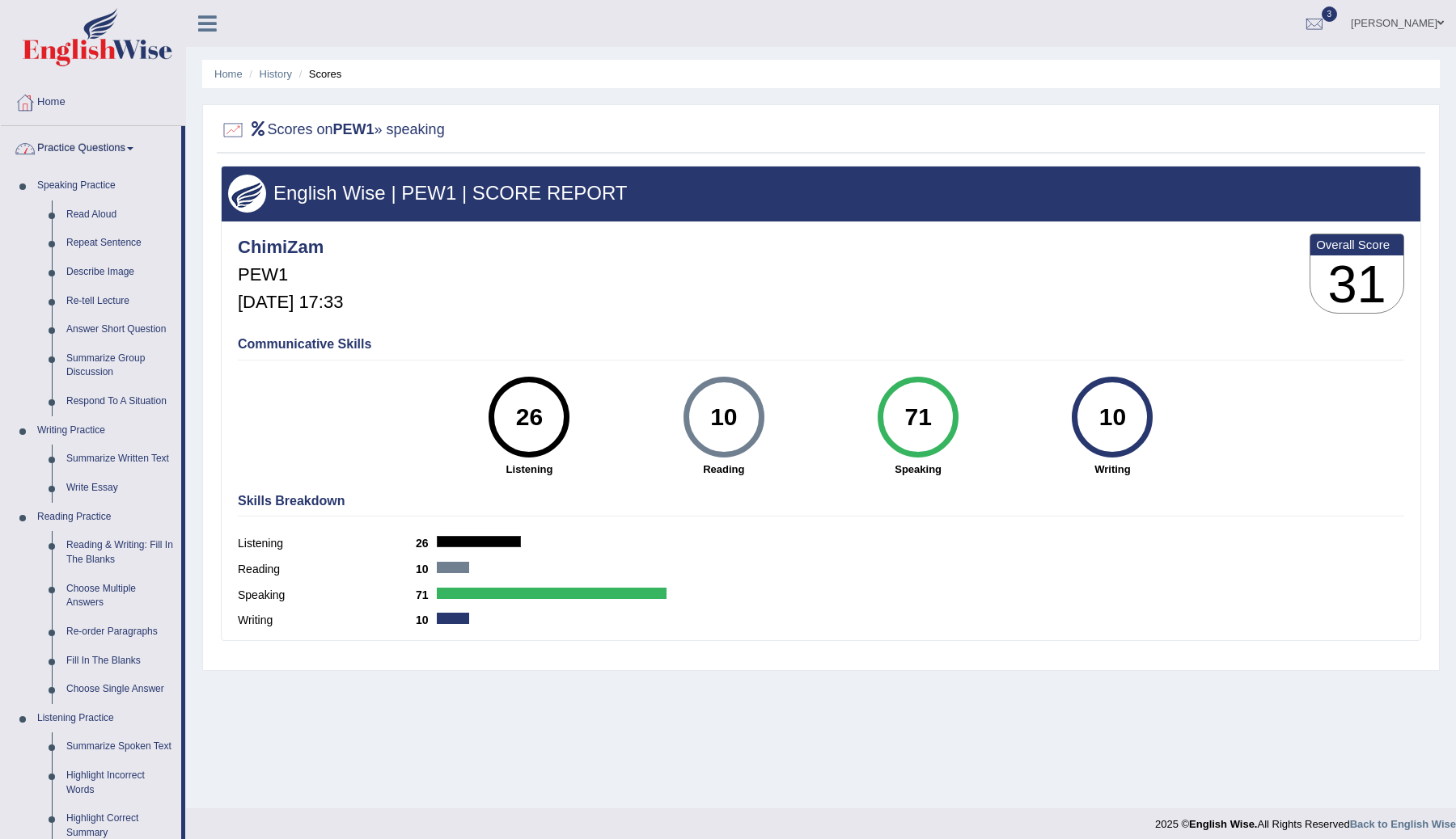
click at [133, 150] on link "Practice Questions" at bounding box center [90, 146] width 180 height 40
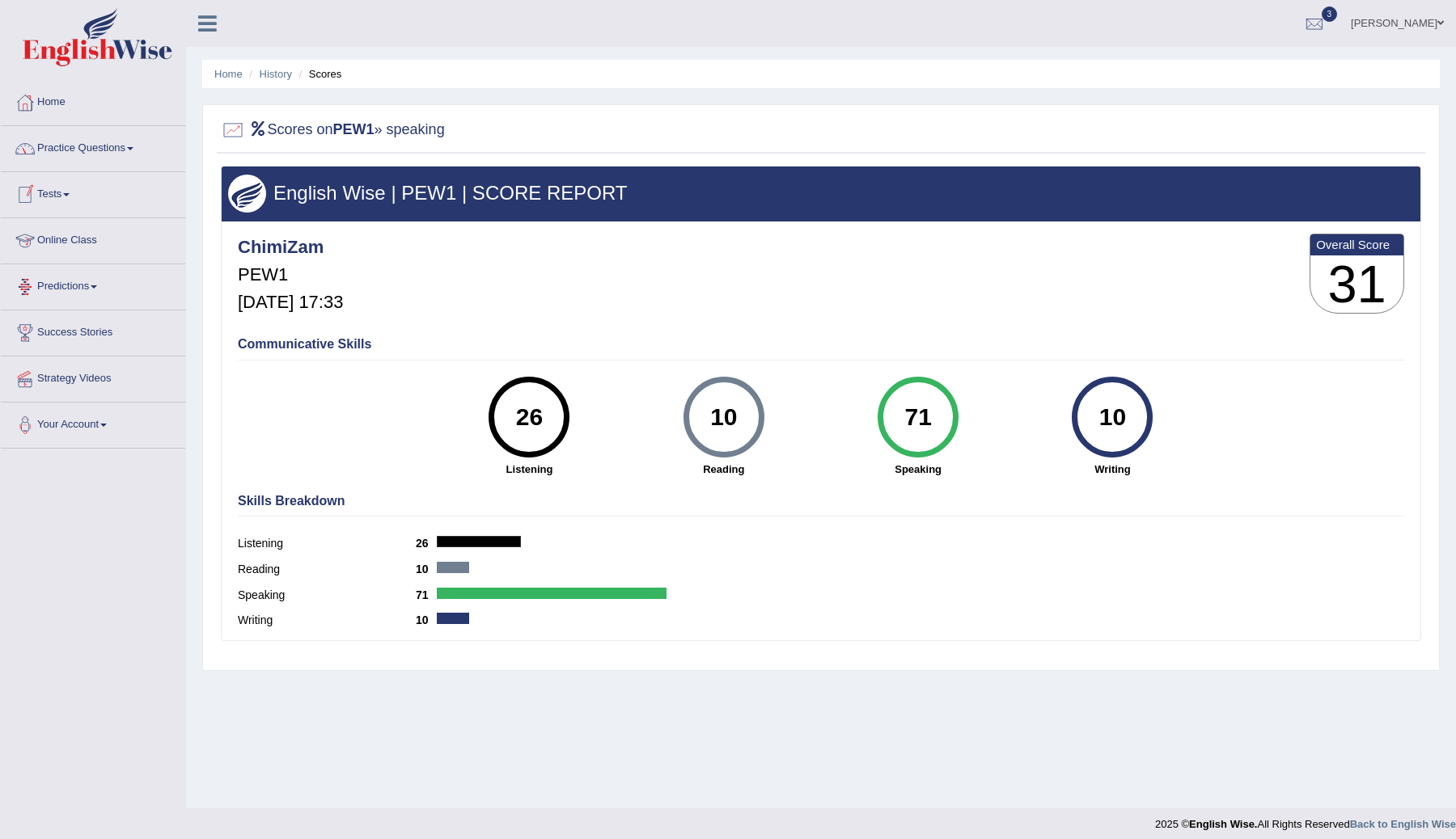
click at [70, 196] on span at bounding box center [66, 195] width 6 height 3
click at [97, 228] on link "Take Practice Sectional Test" at bounding box center [105, 231] width 151 height 29
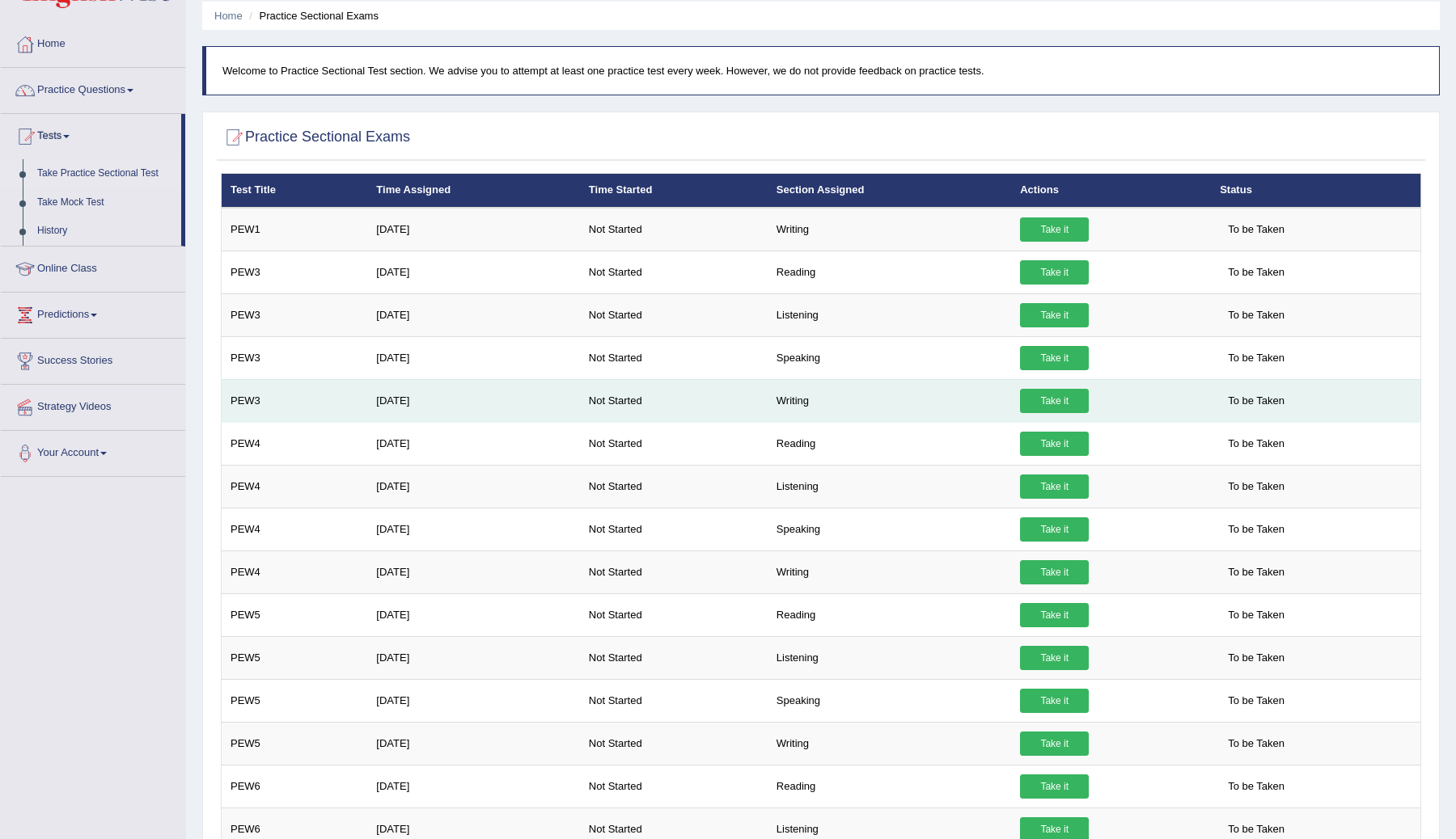
scroll to position [70, 0]
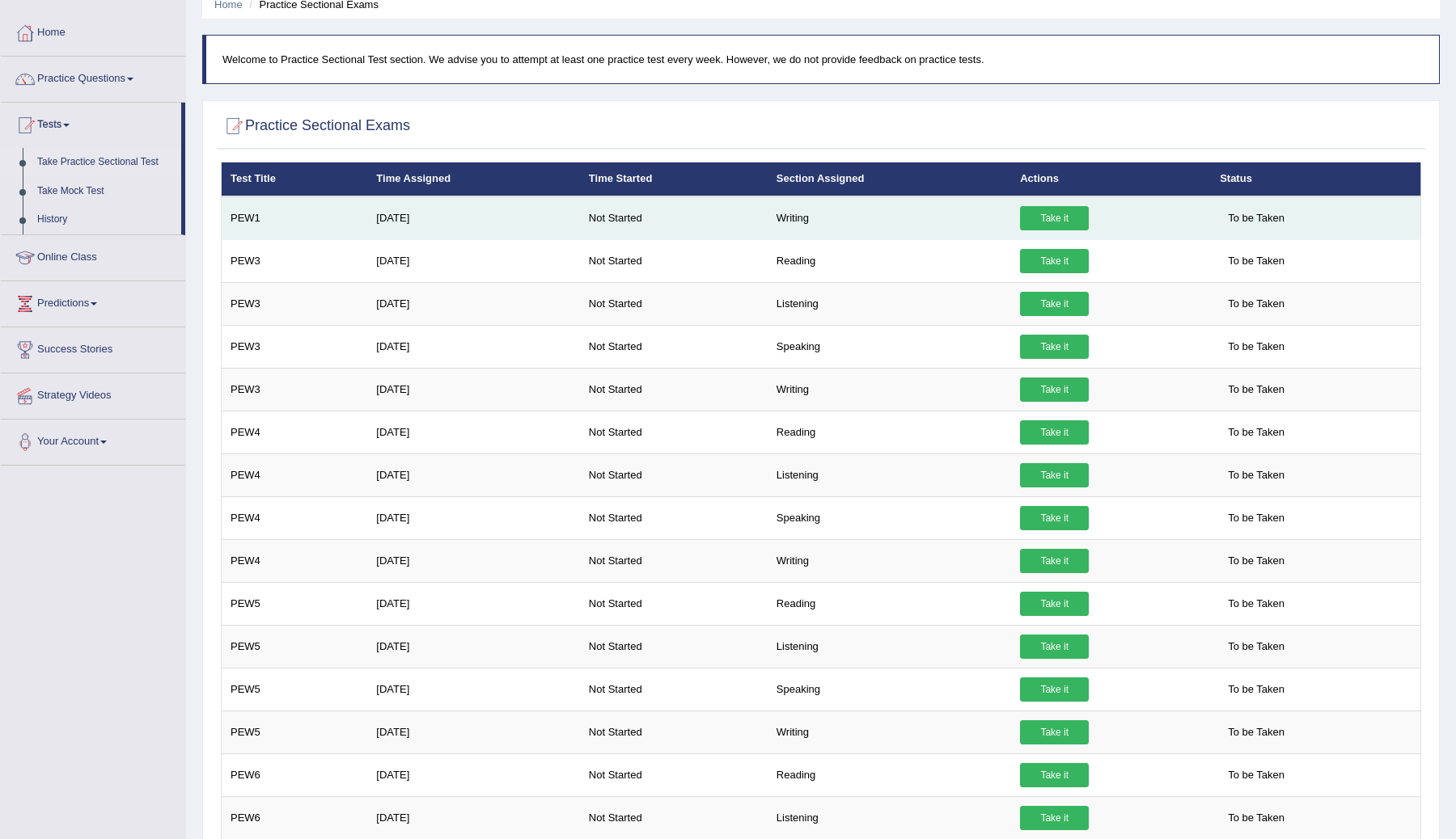
click at [1075, 220] on link "Take it" at bounding box center [1054, 218] width 69 height 24
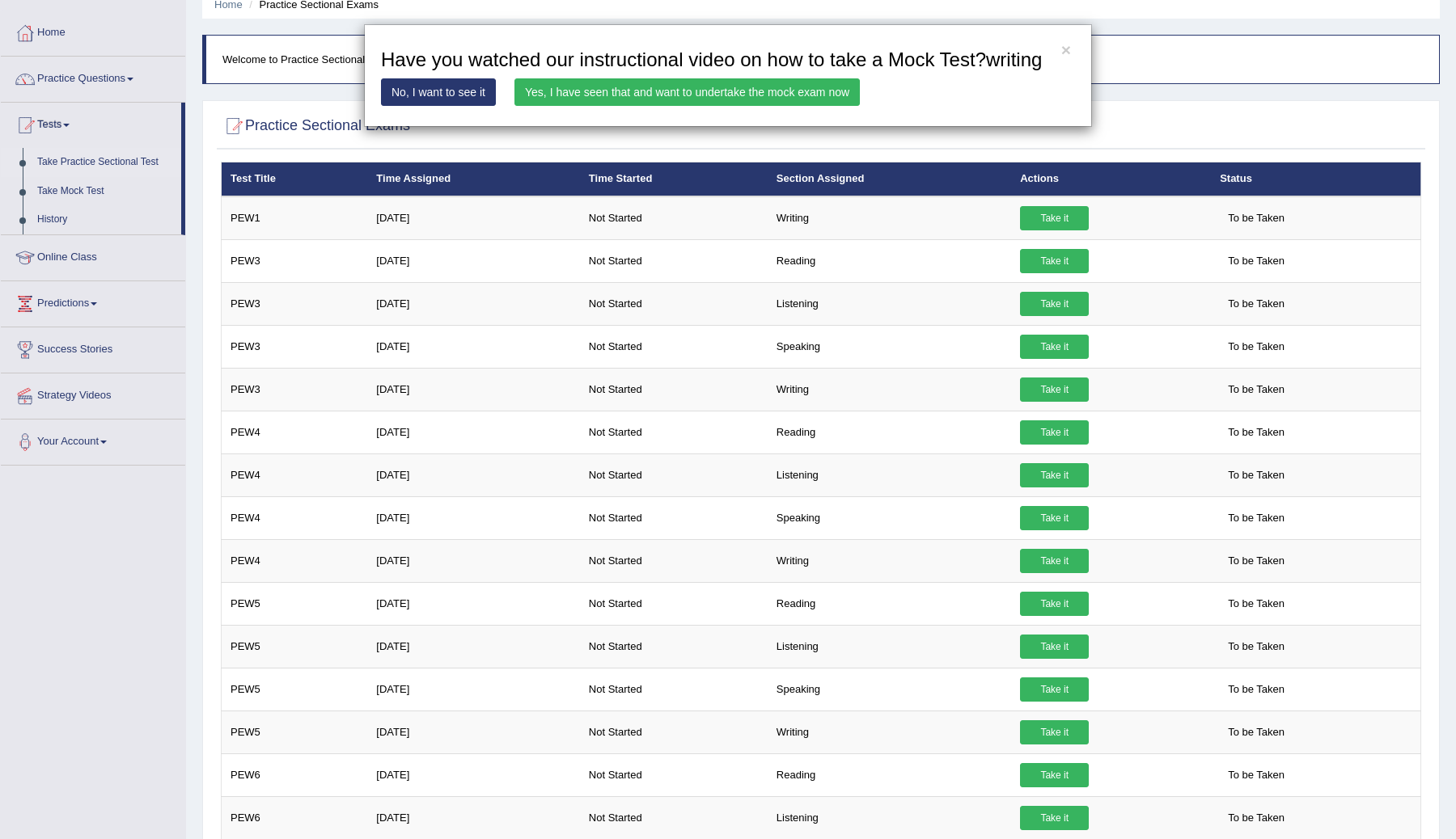
click at [705, 106] on link "Yes, I have seen that and want to undertake the mock exam now" at bounding box center [686, 92] width 345 height 28
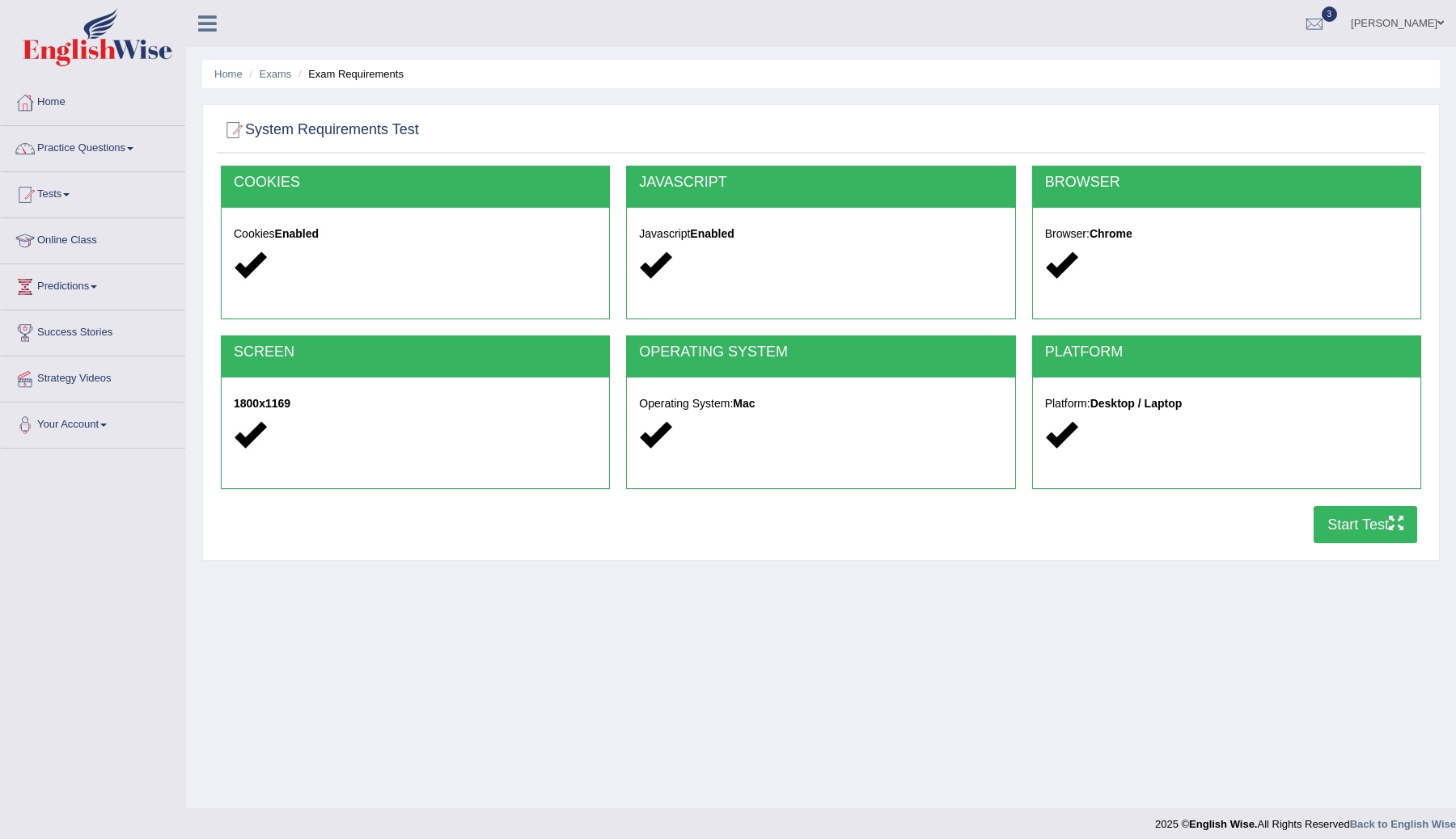
click at [1336, 528] on button "Start Test" at bounding box center [1365, 524] width 104 height 37
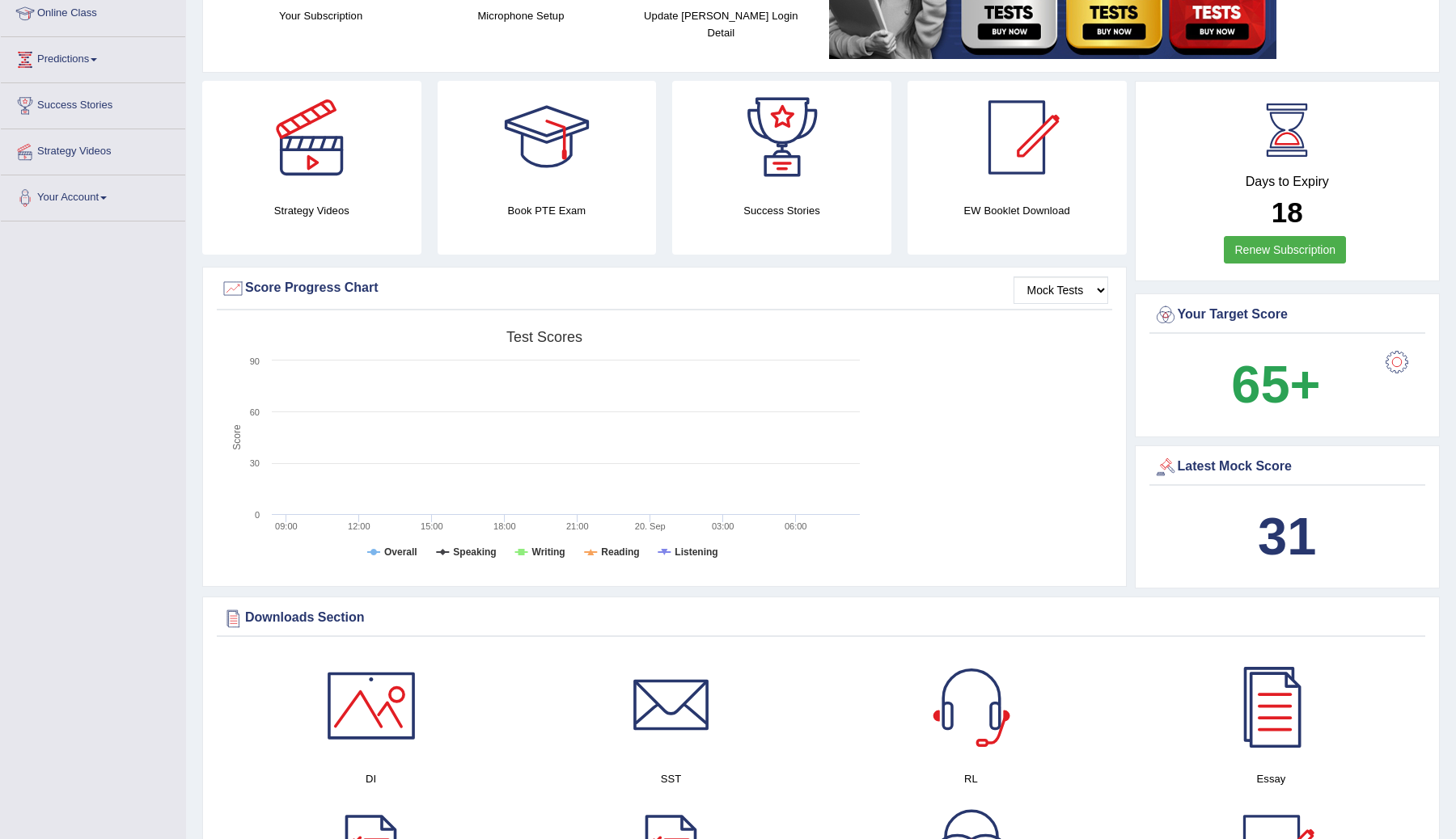
scroll to position [125, 0]
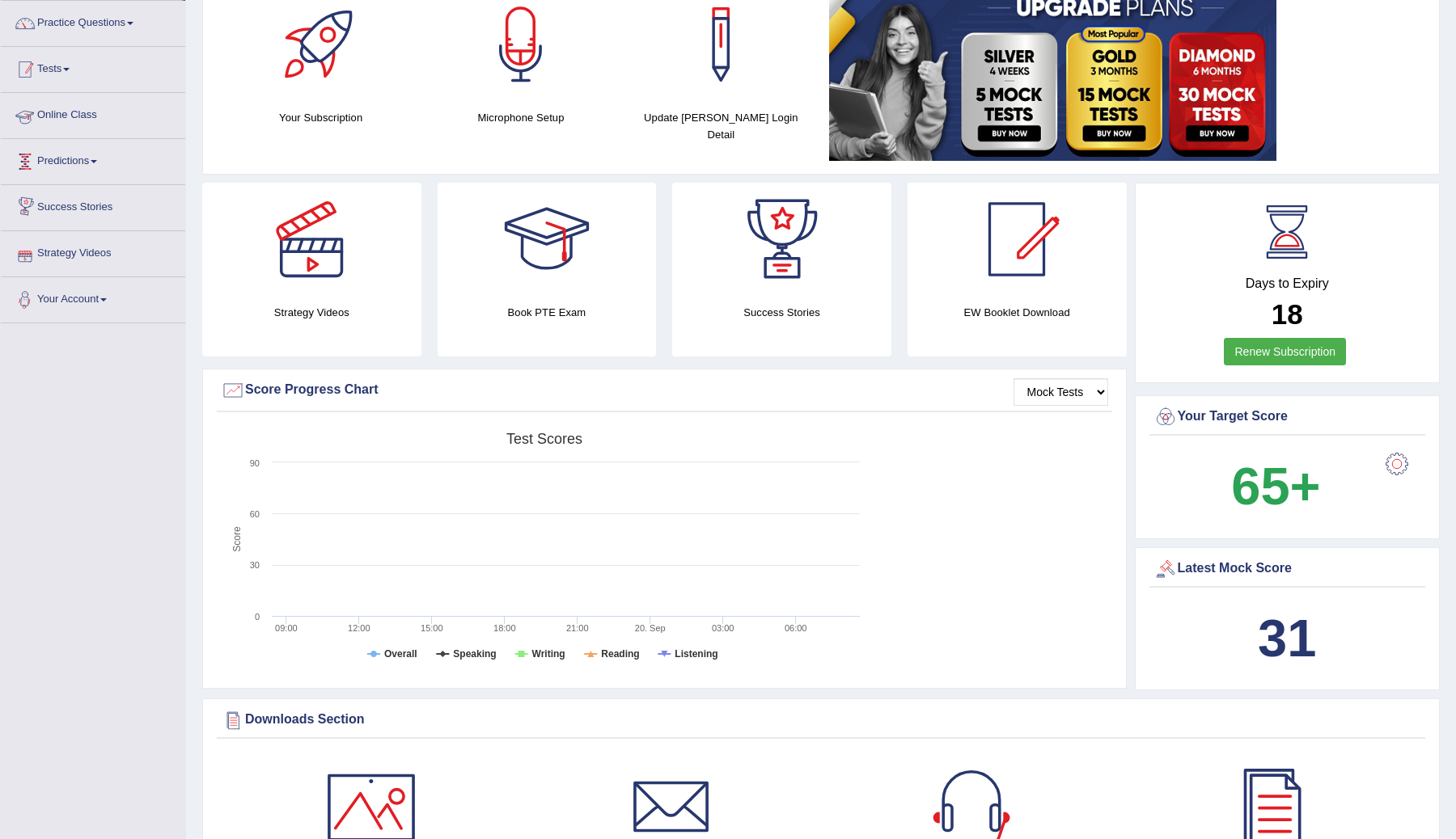
click at [71, 75] on link "Tests" at bounding box center [93, 67] width 184 height 40
click at [56, 168] on link "History" at bounding box center [105, 163] width 151 height 29
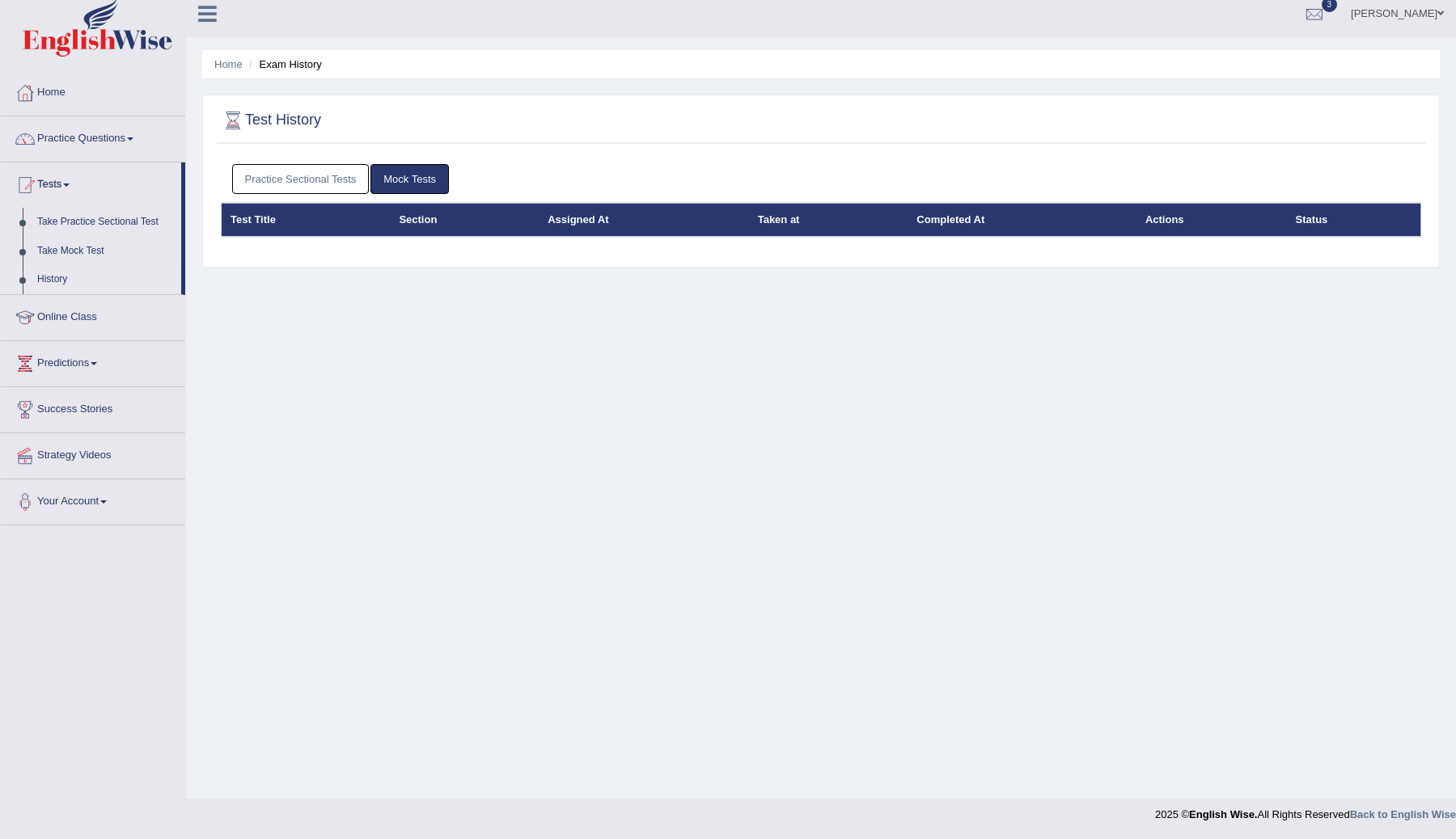
click at [329, 182] on link "Practice Sectional Tests" at bounding box center [301, 179] width 137 height 30
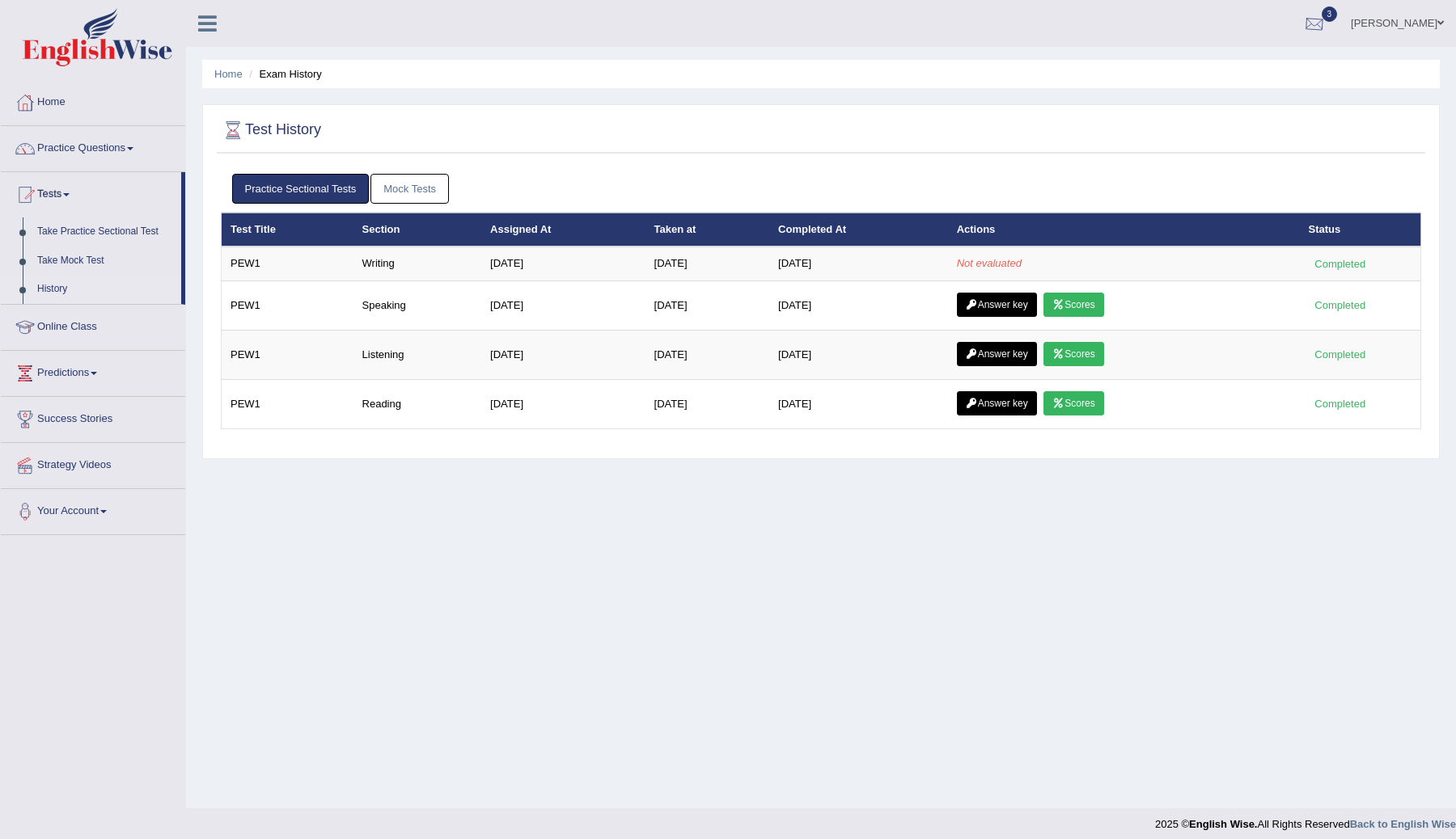
click at [1326, 25] on div at bounding box center [1314, 24] width 24 height 24
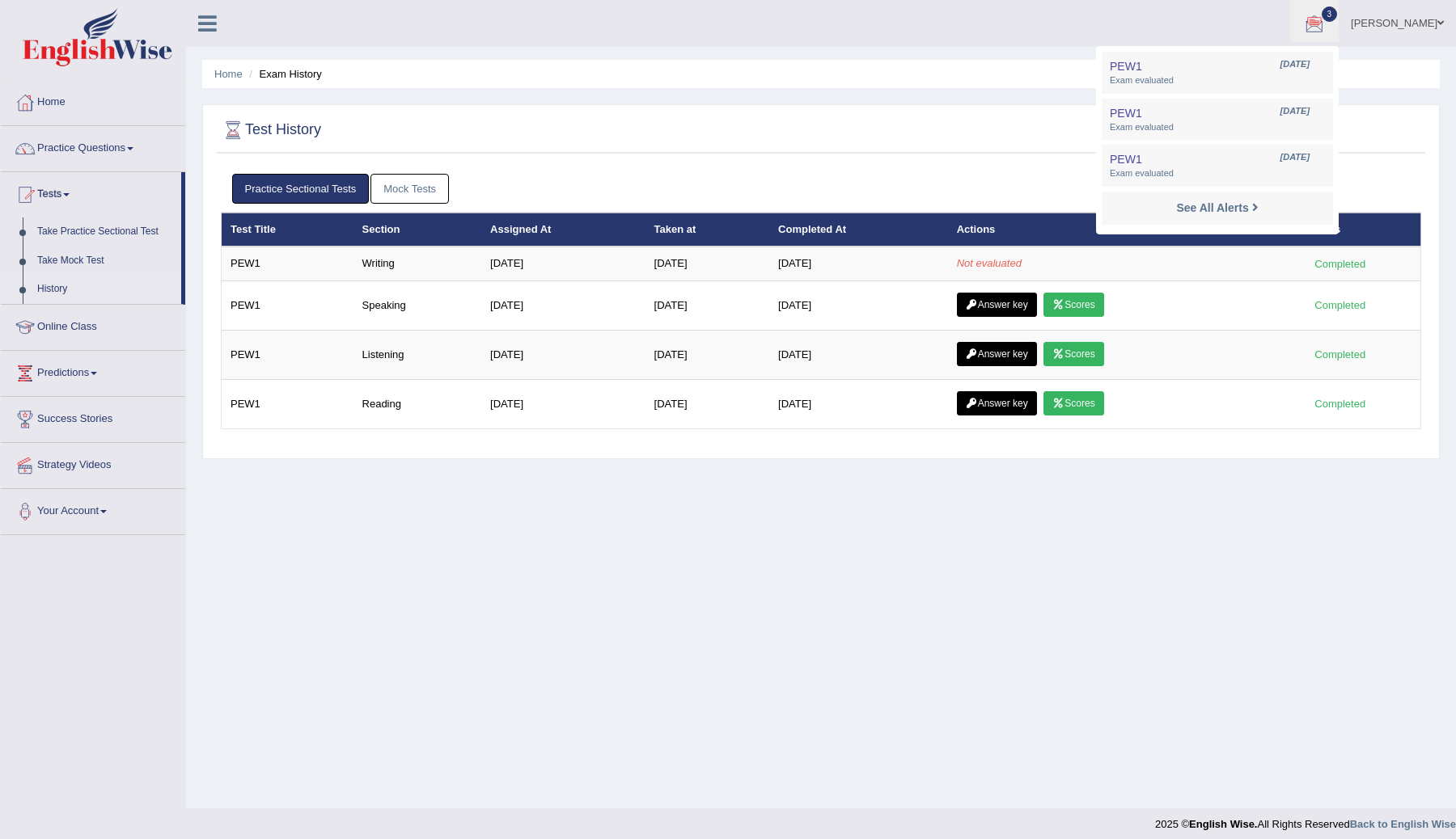
click at [1272, 532] on div "Home Exam History Test History Practice Sectional Tests Mock Tests Test Title S…" at bounding box center [821, 404] width 1270 height 809
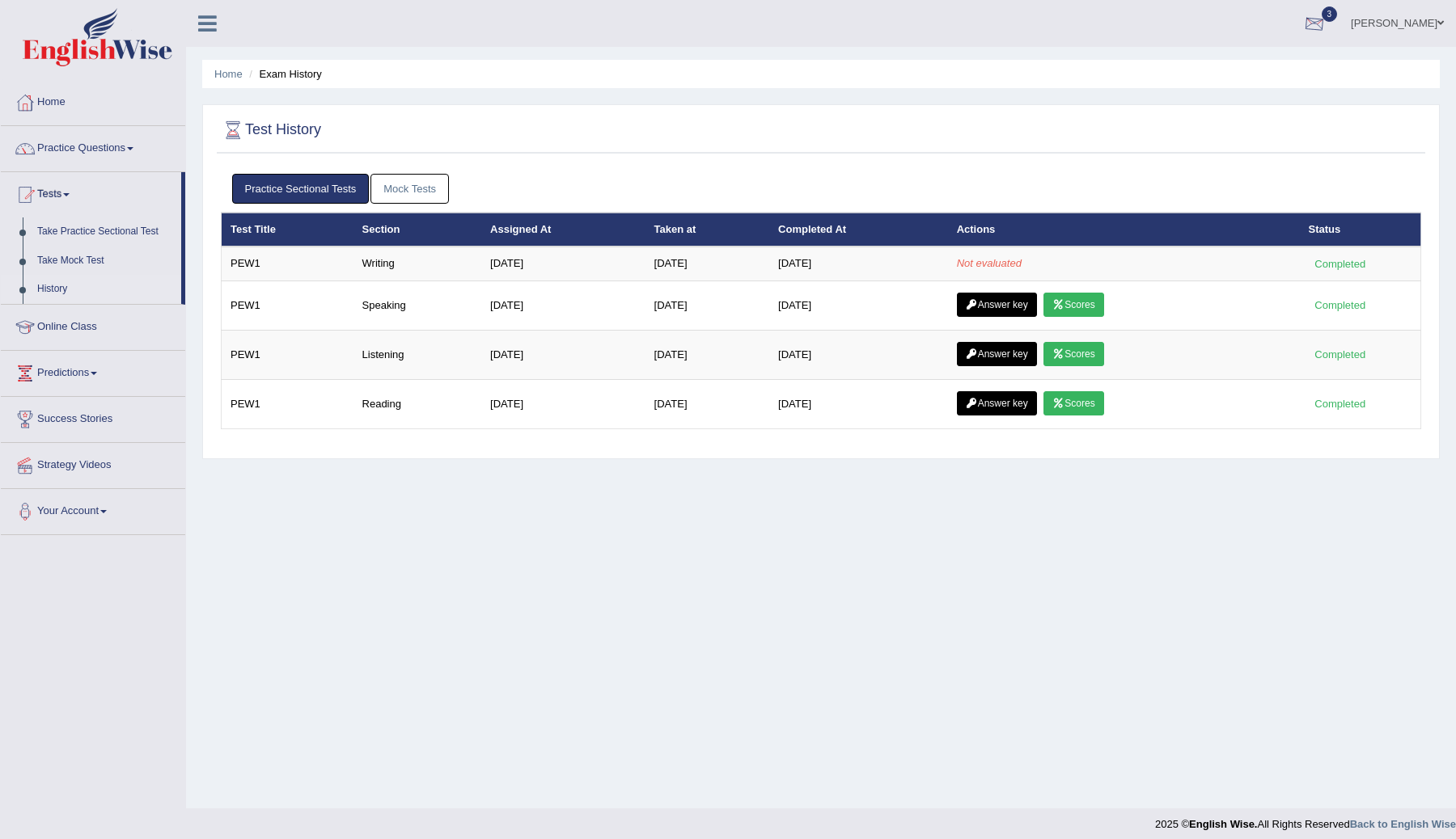
click at [1326, 23] on div at bounding box center [1314, 24] width 24 height 24
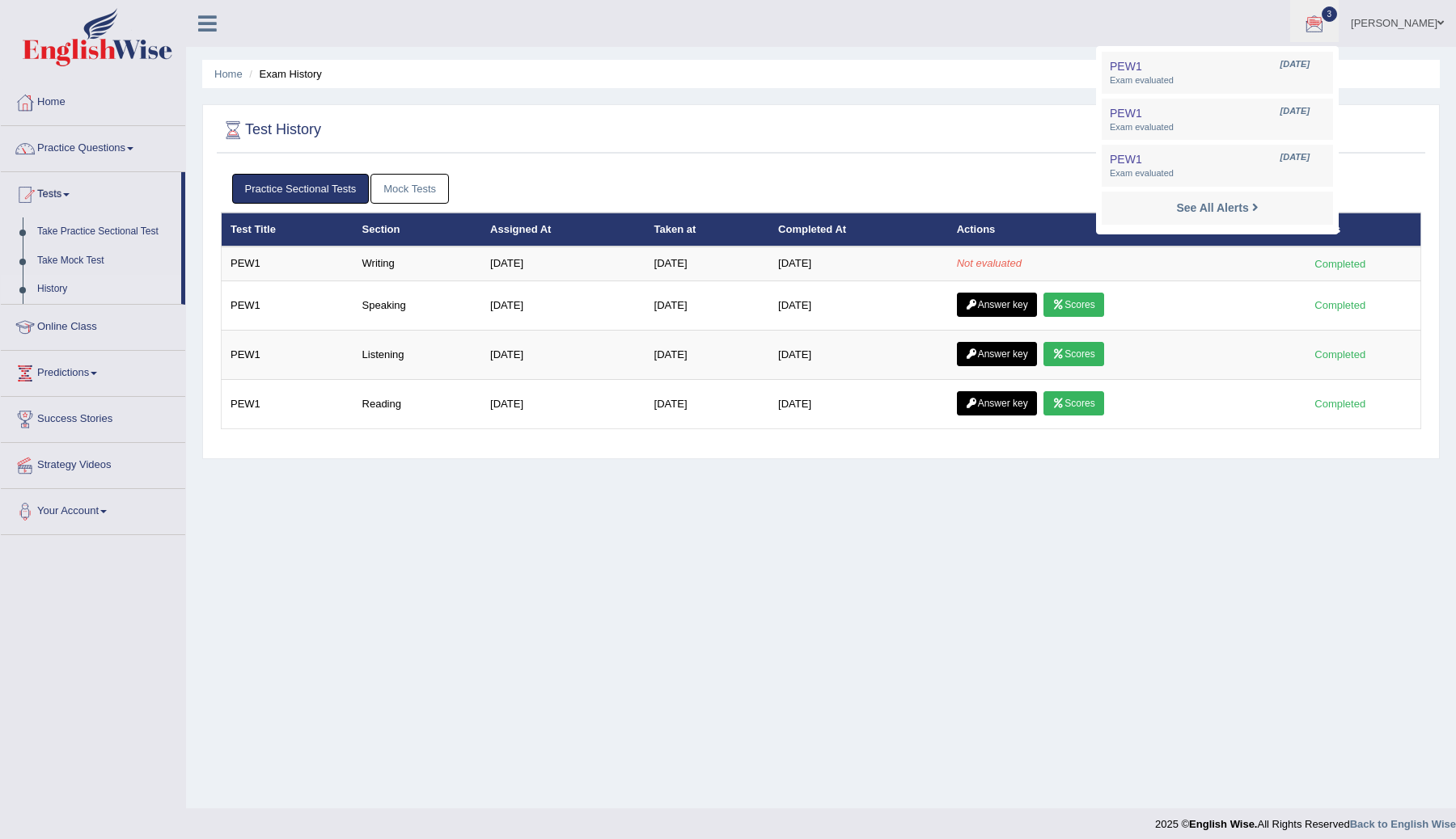
click at [1181, 527] on div "Home Exam History Test History Practice Sectional Tests Mock Tests Test Title S…" at bounding box center [821, 404] width 1270 height 809
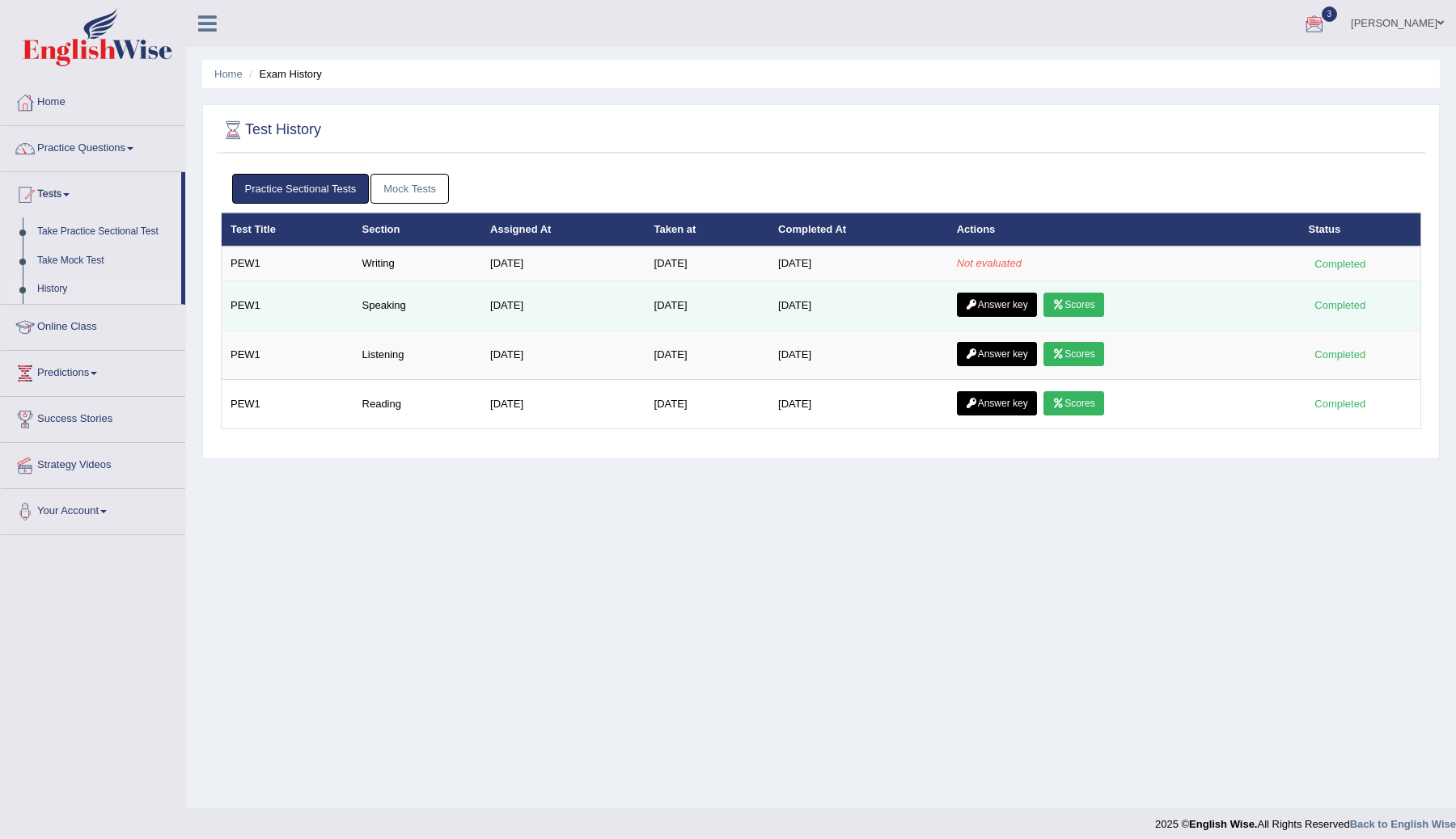
click at [1000, 300] on link "Answer key" at bounding box center [997, 305] width 80 height 24
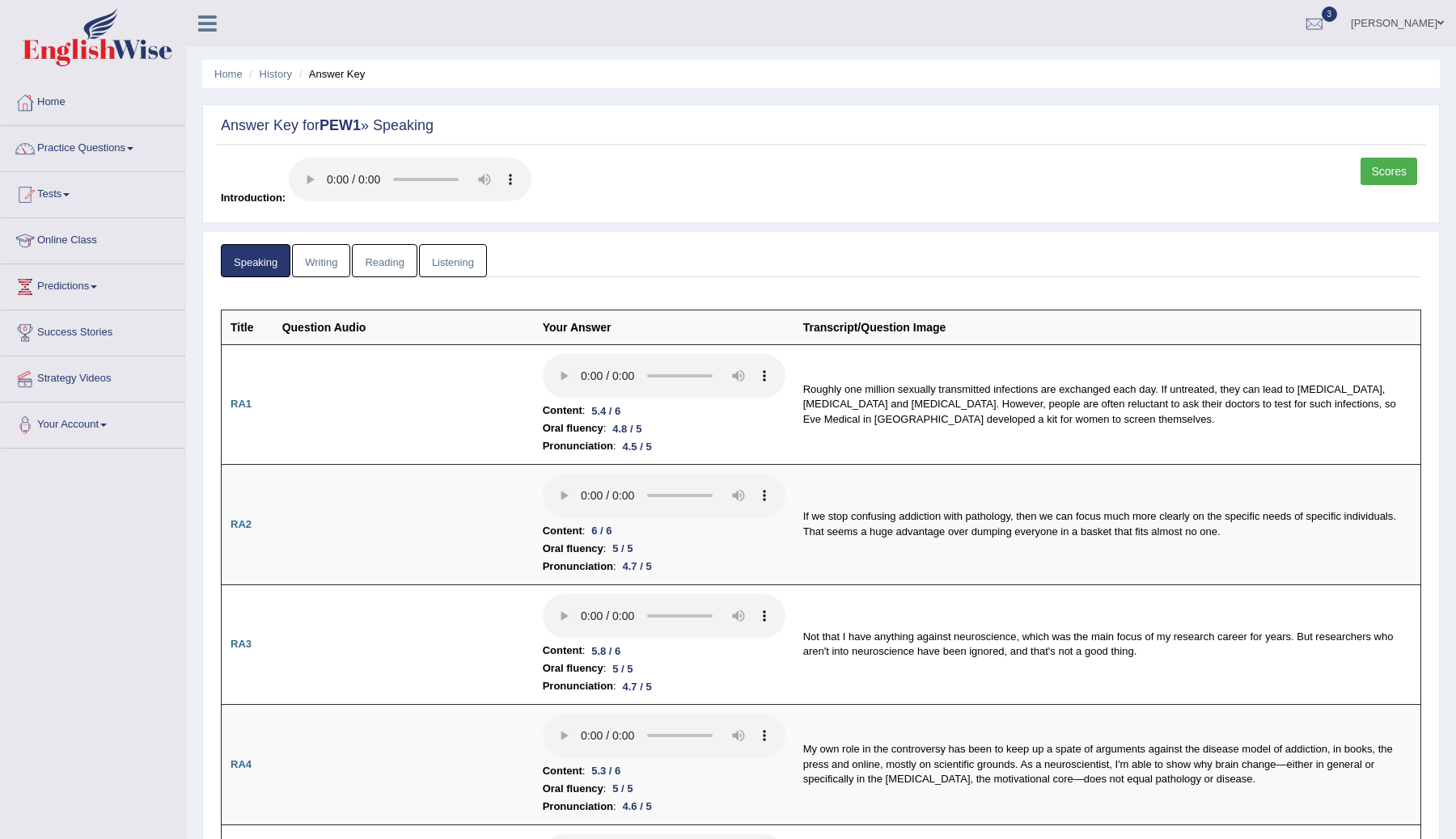
click at [1381, 176] on link "Scores" at bounding box center [1388, 171] width 57 height 28
click at [326, 260] on link "Writing" at bounding box center [321, 261] width 58 height 33
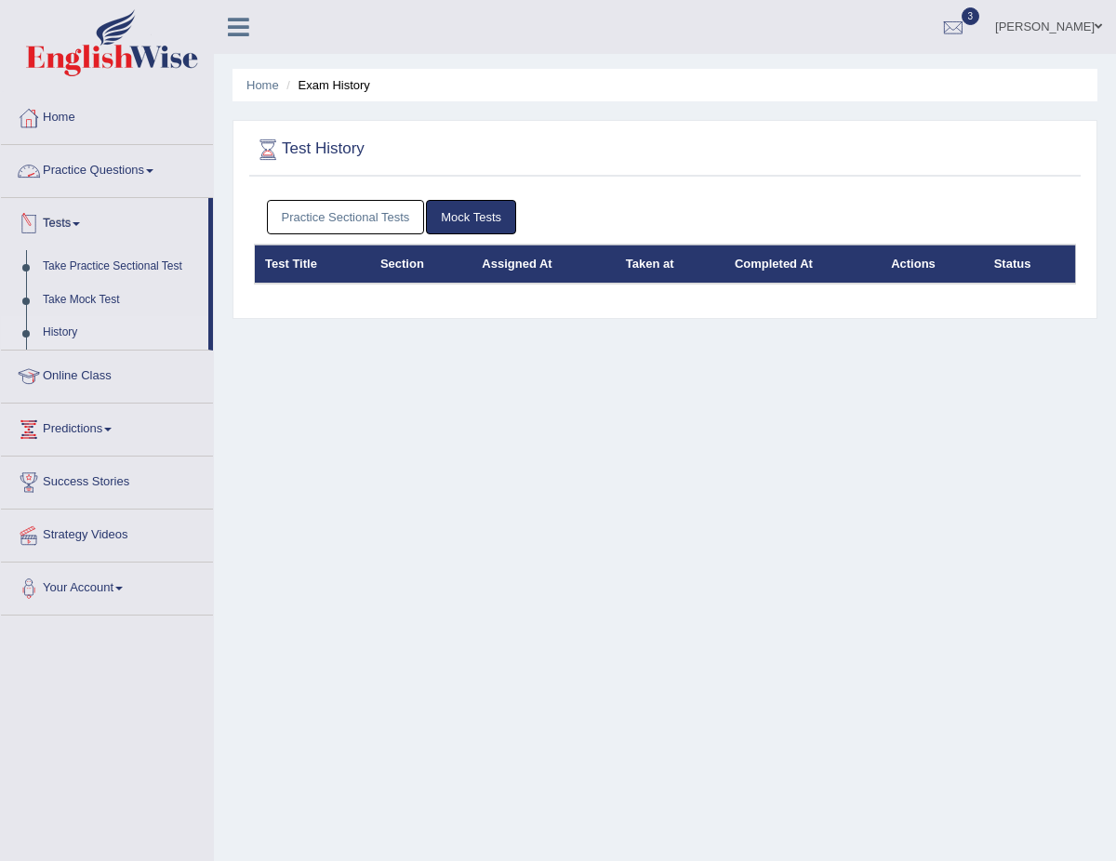
click at [153, 169] on span at bounding box center [149, 171] width 7 height 4
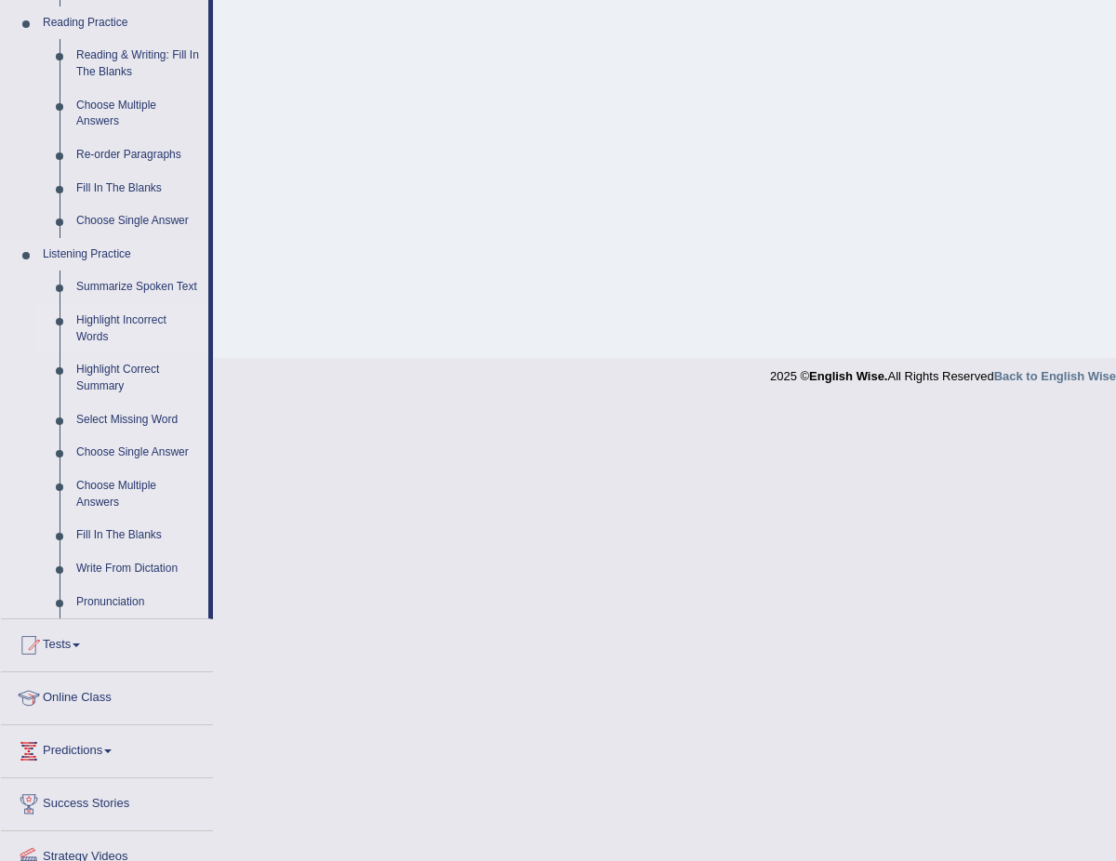
scroll to position [666, 0]
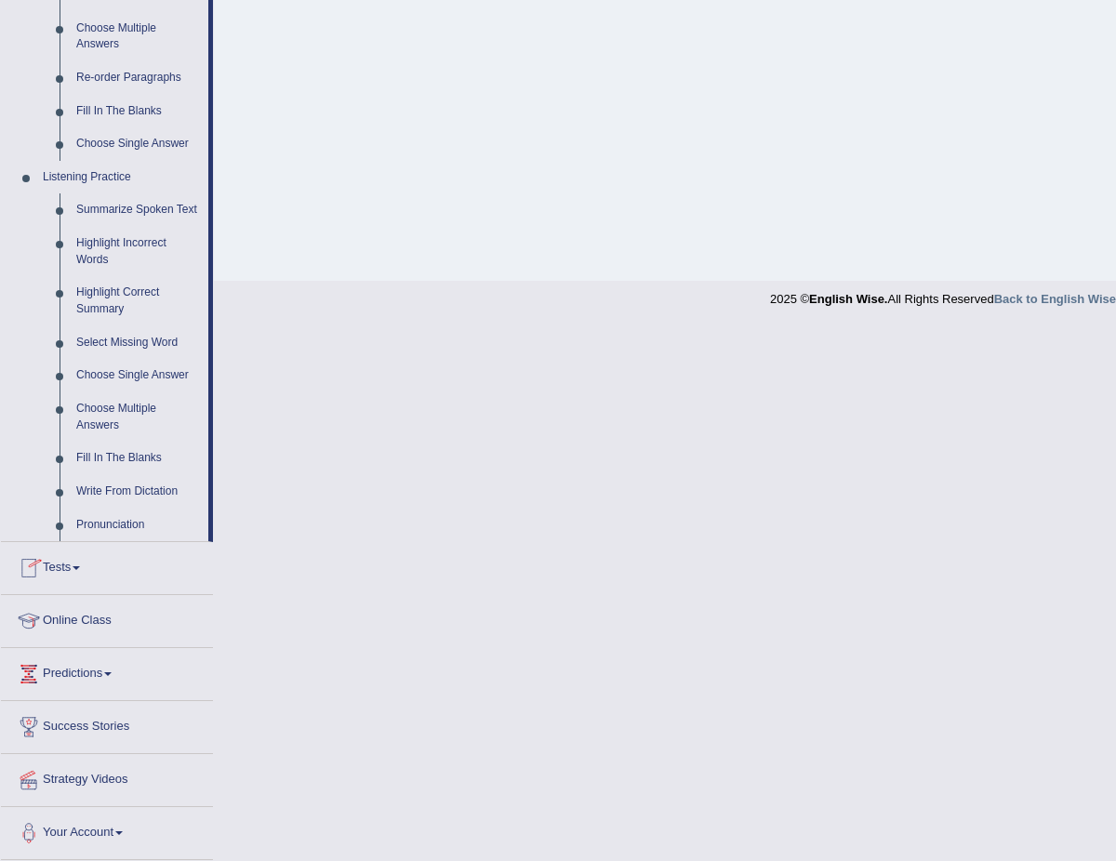
click at [80, 571] on link "Tests" at bounding box center [107, 565] width 212 height 46
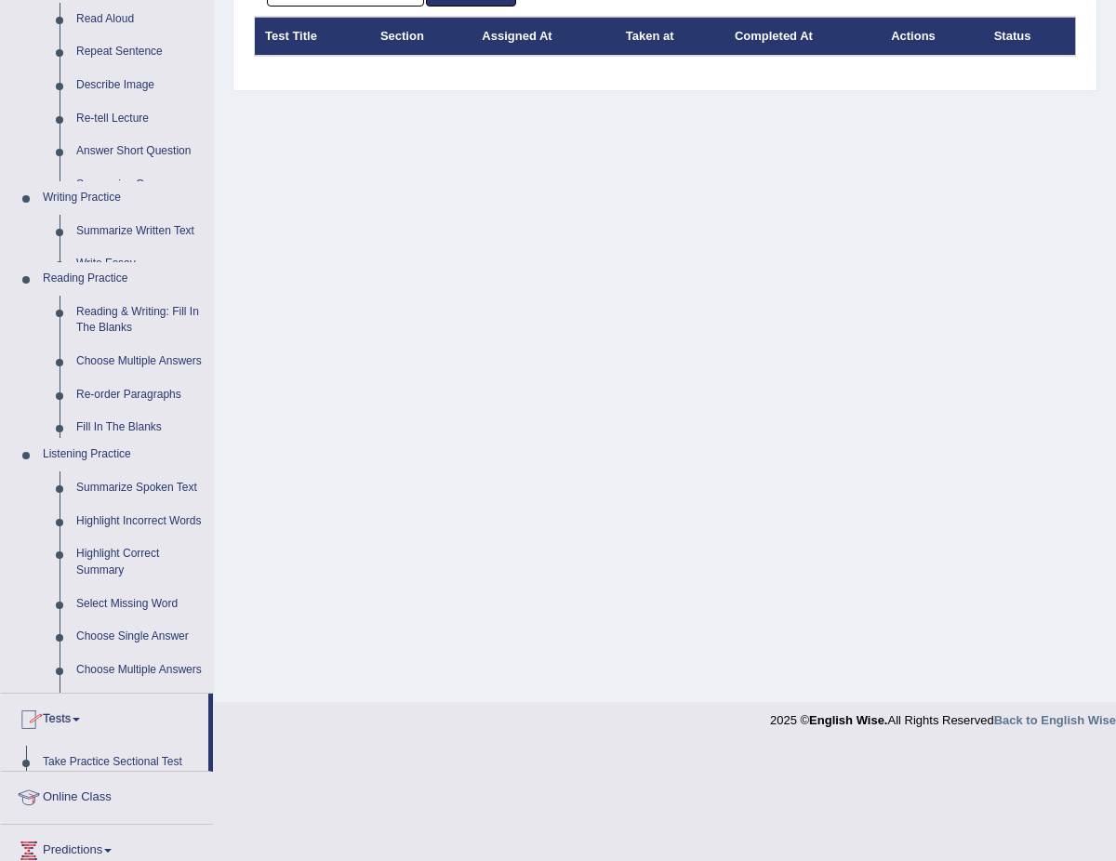
scroll to position [115, 0]
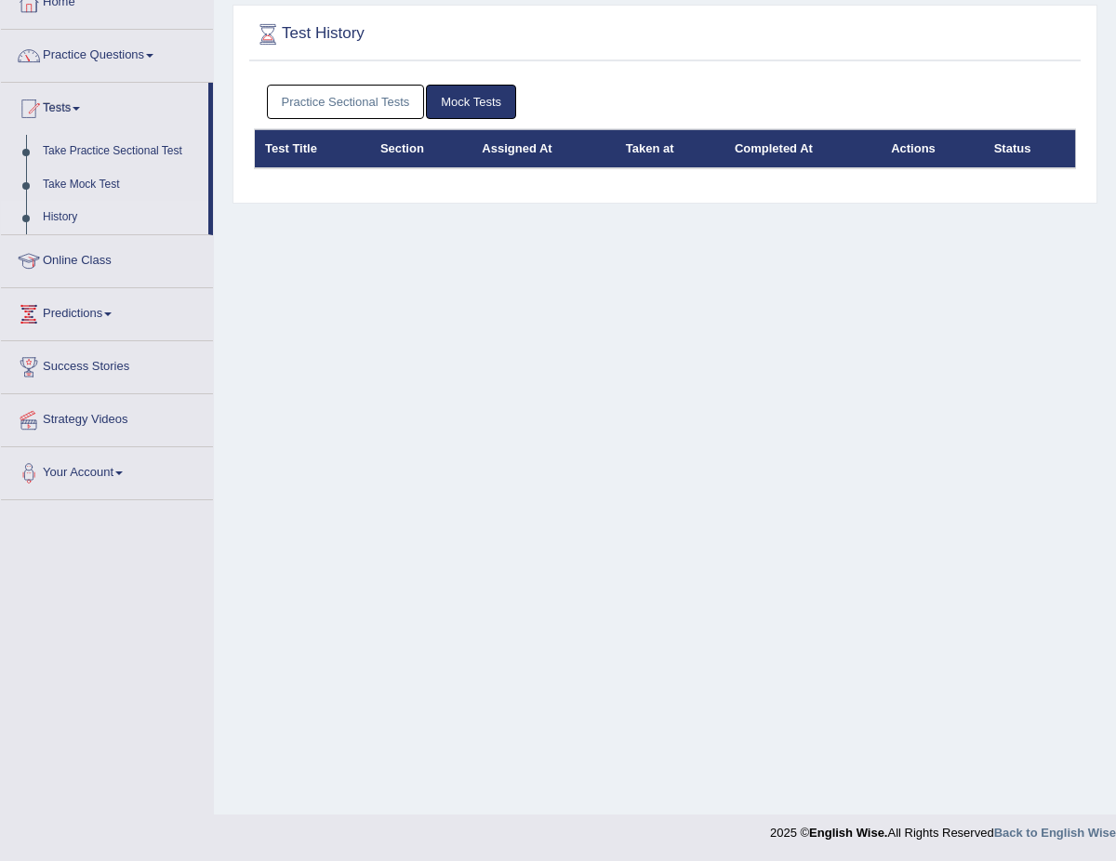
click at [372, 112] on link "Practice Sectional Tests" at bounding box center [346, 102] width 158 height 34
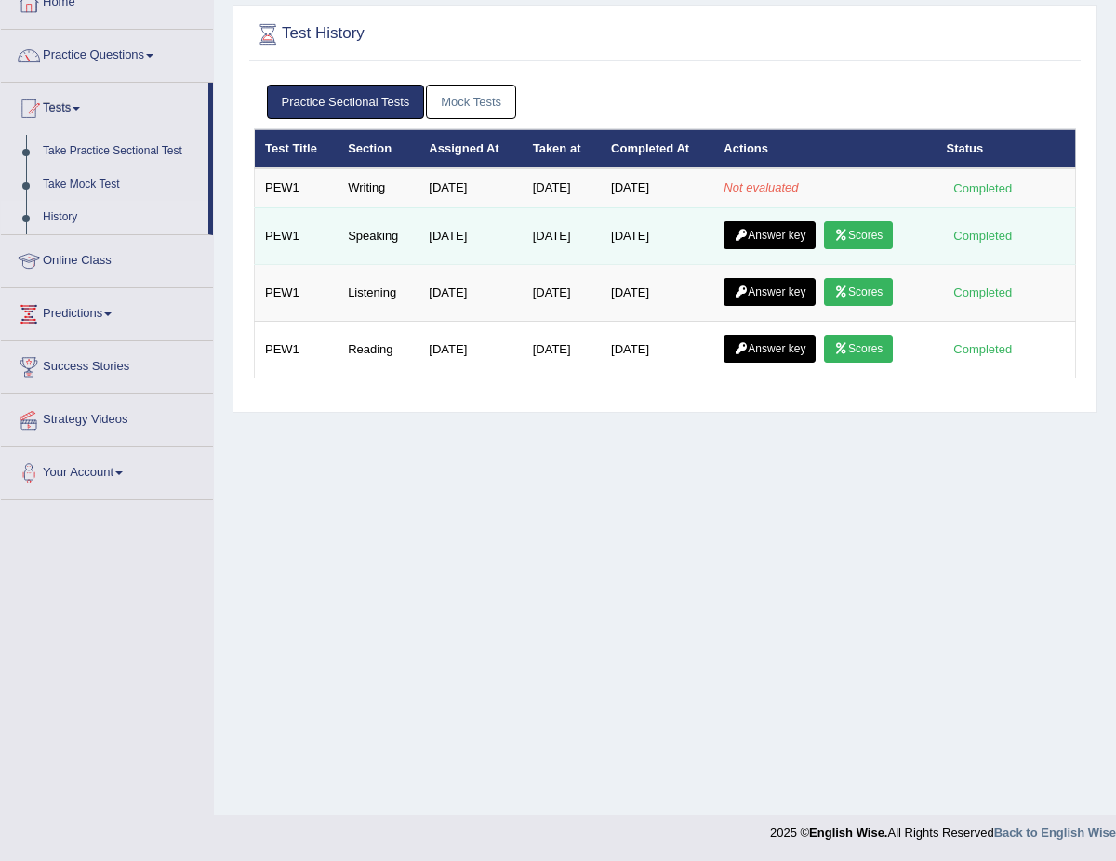
click at [965, 233] on div "Completed" at bounding box center [983, 236] width 73 height 20
click at [880, 238] on link "Scores" at bounding box center [858, 235] width 69 height 28
click at [855, 235] on link "Scores" at bounding box center [858, 235] width 69 height 28
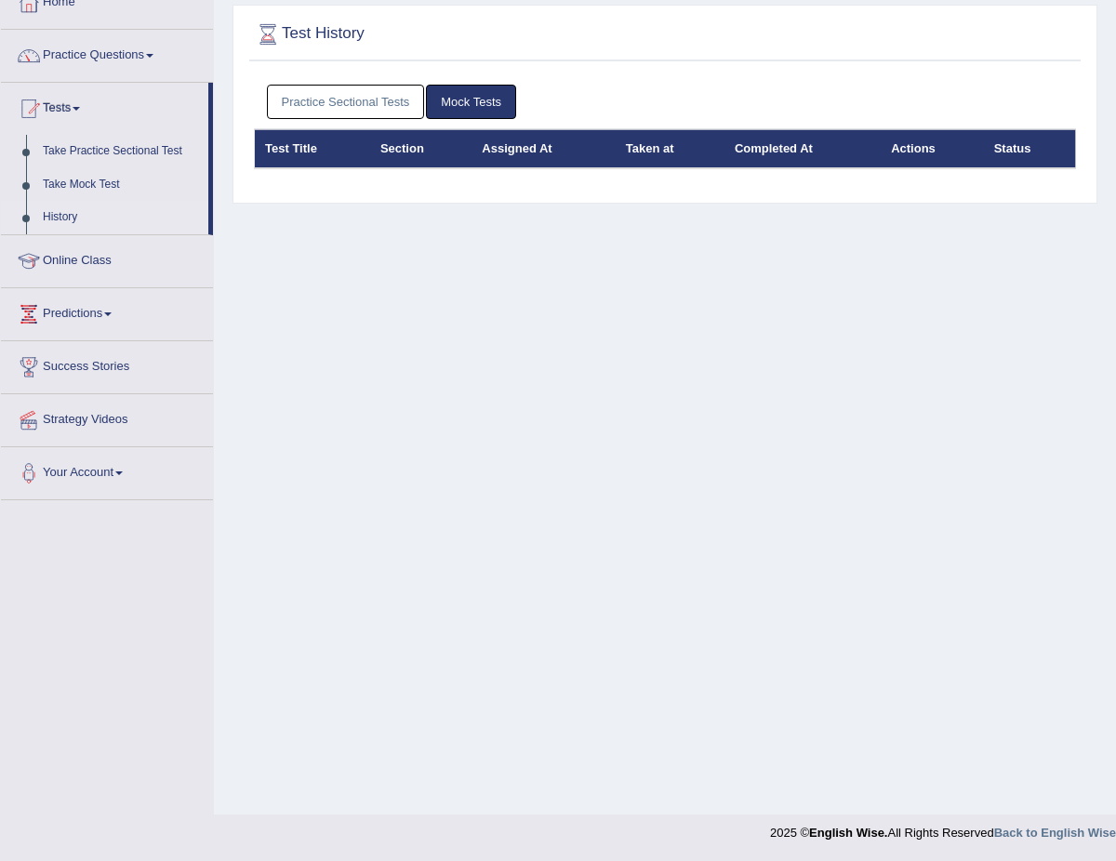
click at [379, 106] on link "Practice Sectional Tests" at bounding box center [346, 102] width 158 height 34
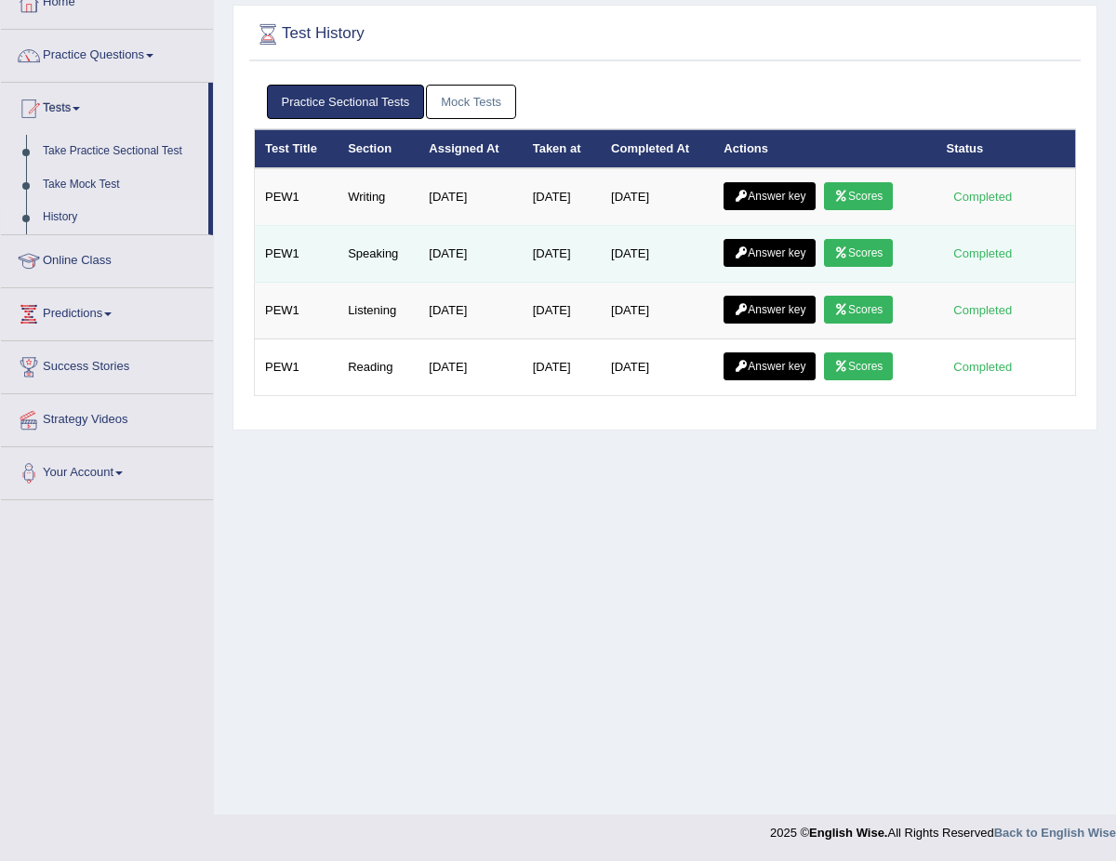
click at [860, 251] on link "Scores" at bounding box center [858, 253] width 69 height 28
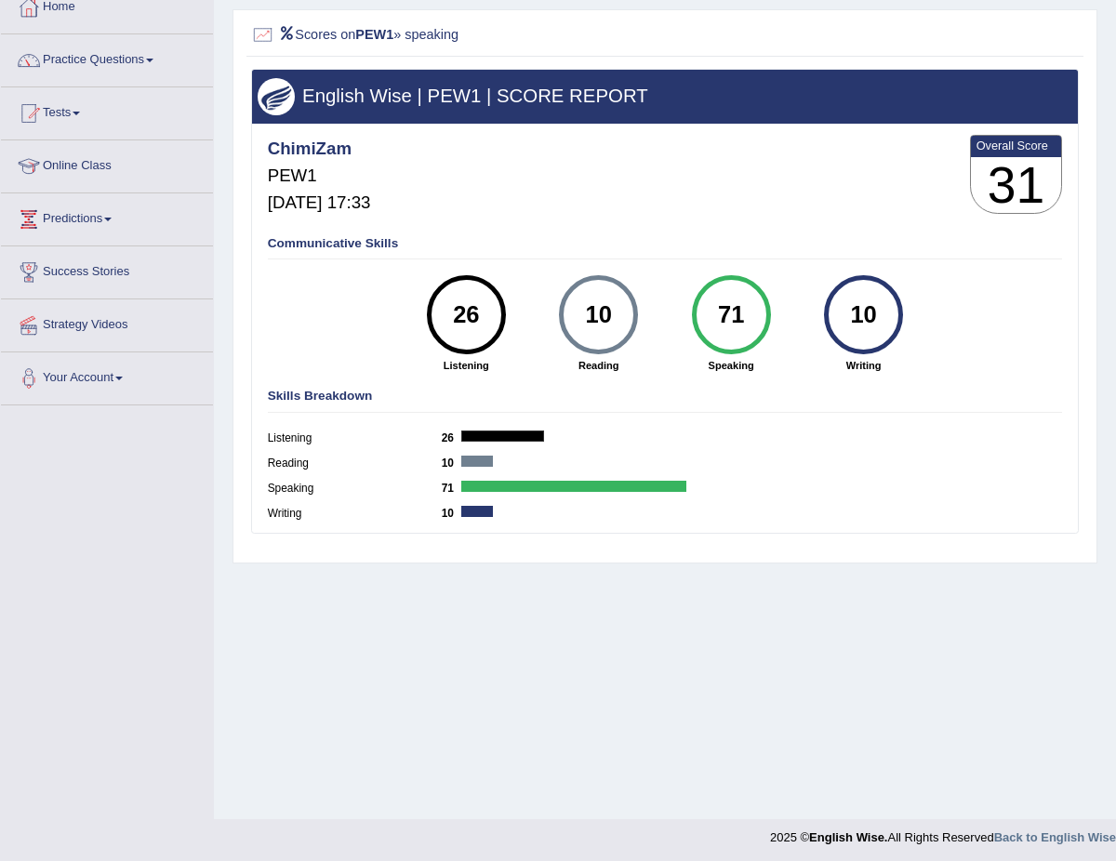
scroll to position [115, 0]
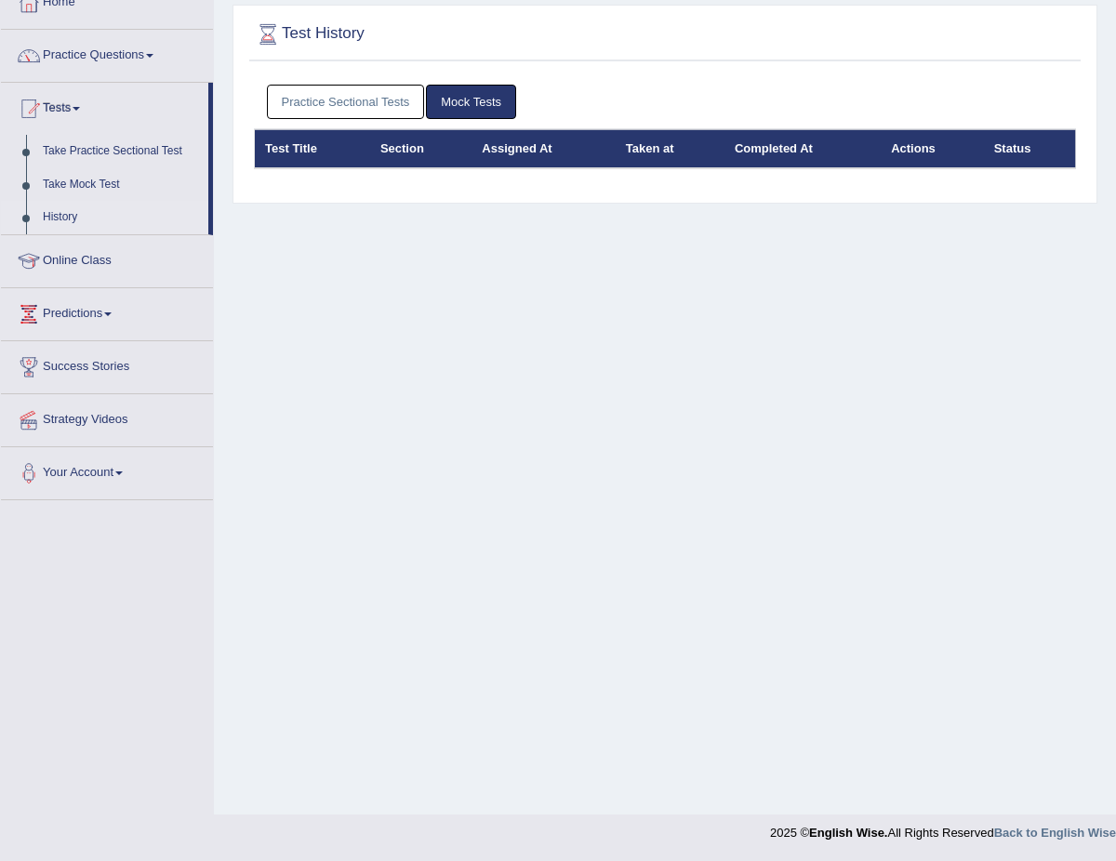
click at [360, 101] on link "Practice Sectional Tests" at bounding box center [346, 102] width 158 height 34
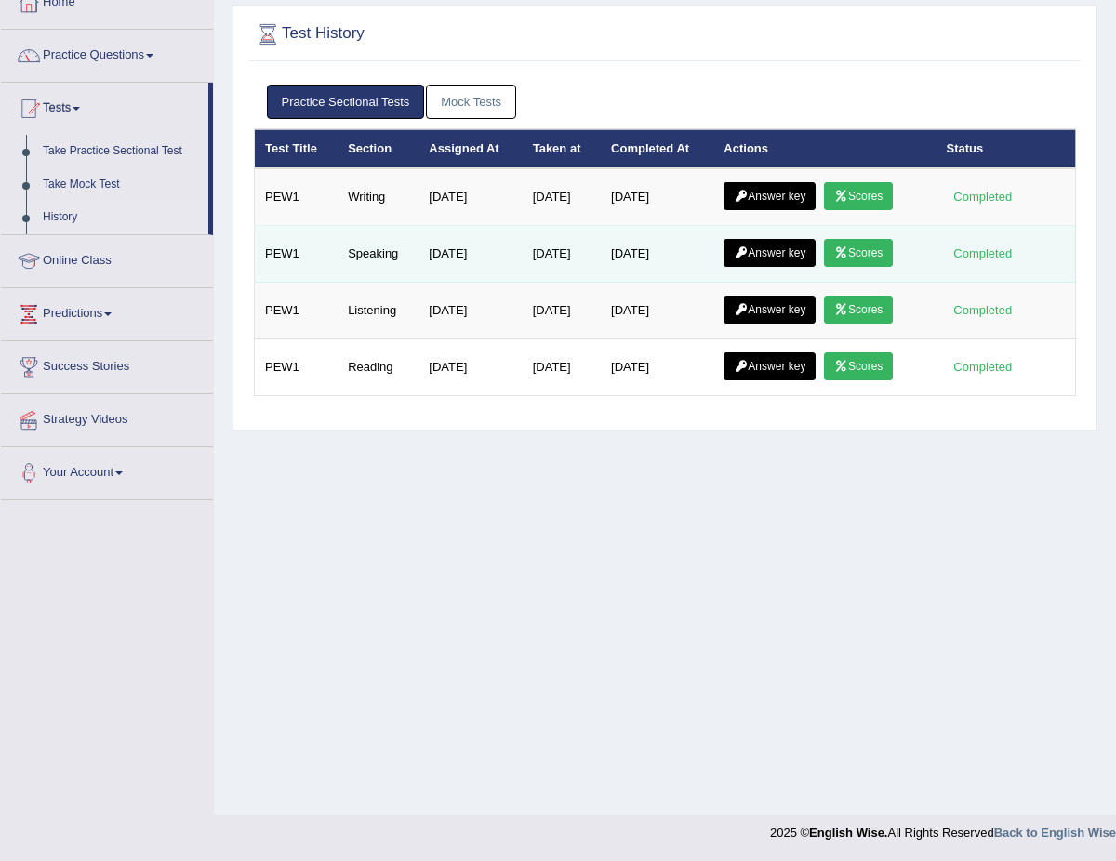
click at [784, 256] on link "Answer key" at bounding box center [770, 253] width 92 height 28
